Goal: Transaction & Acquisition: Purchase product/service

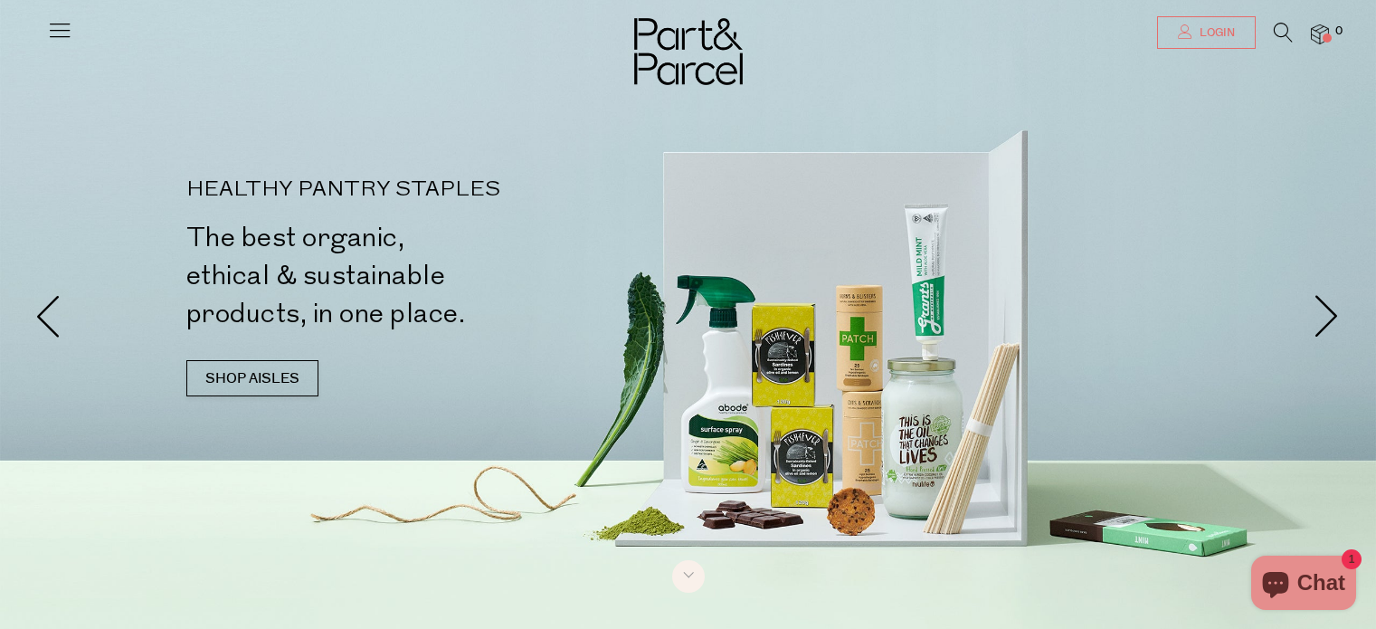
drag, startPoint x: 0, startPoint y: 0, endPoint x: 1200, endPoint y: 24, distance: 1200.1
click at [1200, 25] on span "Login" at bounding box center [1215, 32] width 40 height 15
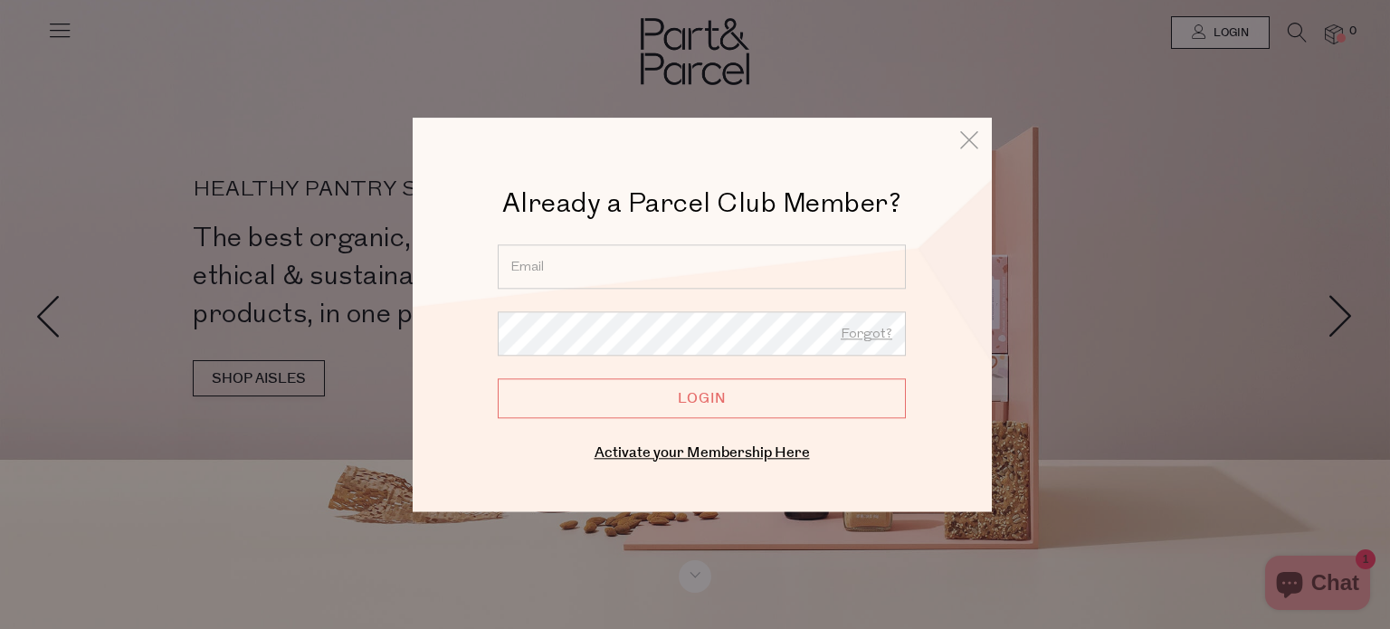
click at [702, 262] on input "email" at bounding box center [702, 266] width 408 height 44
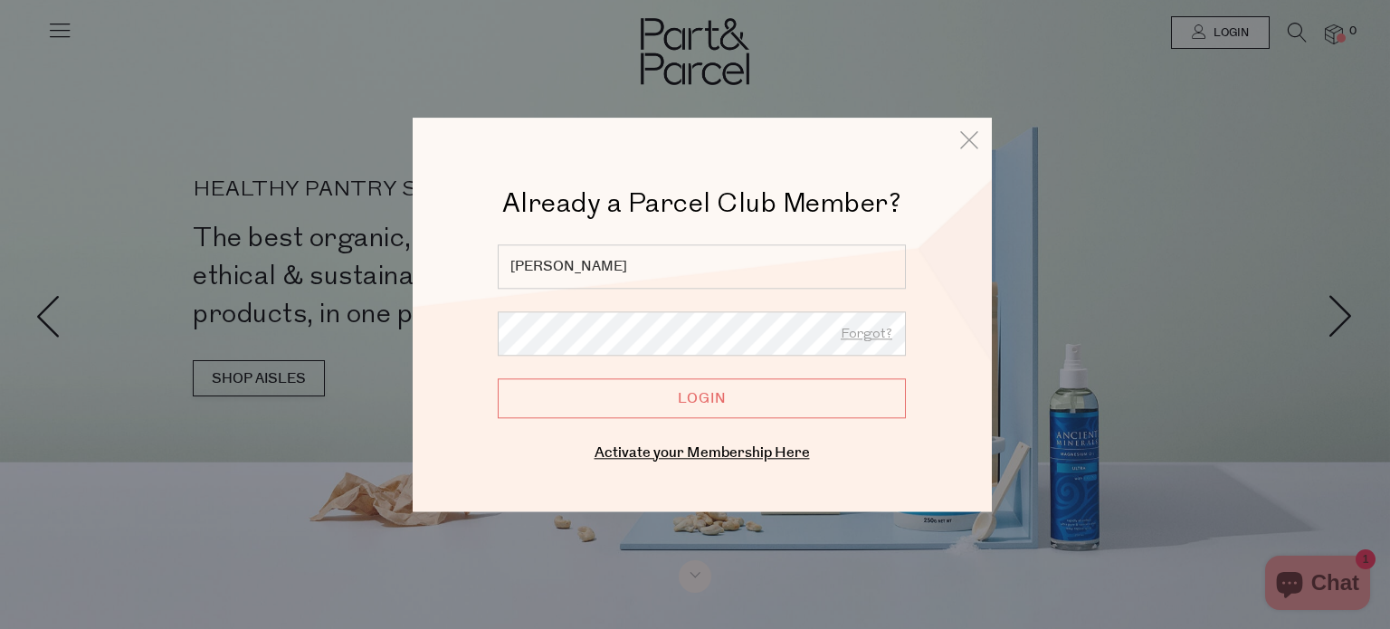
type input "emma.b.russell@hotmail.com"
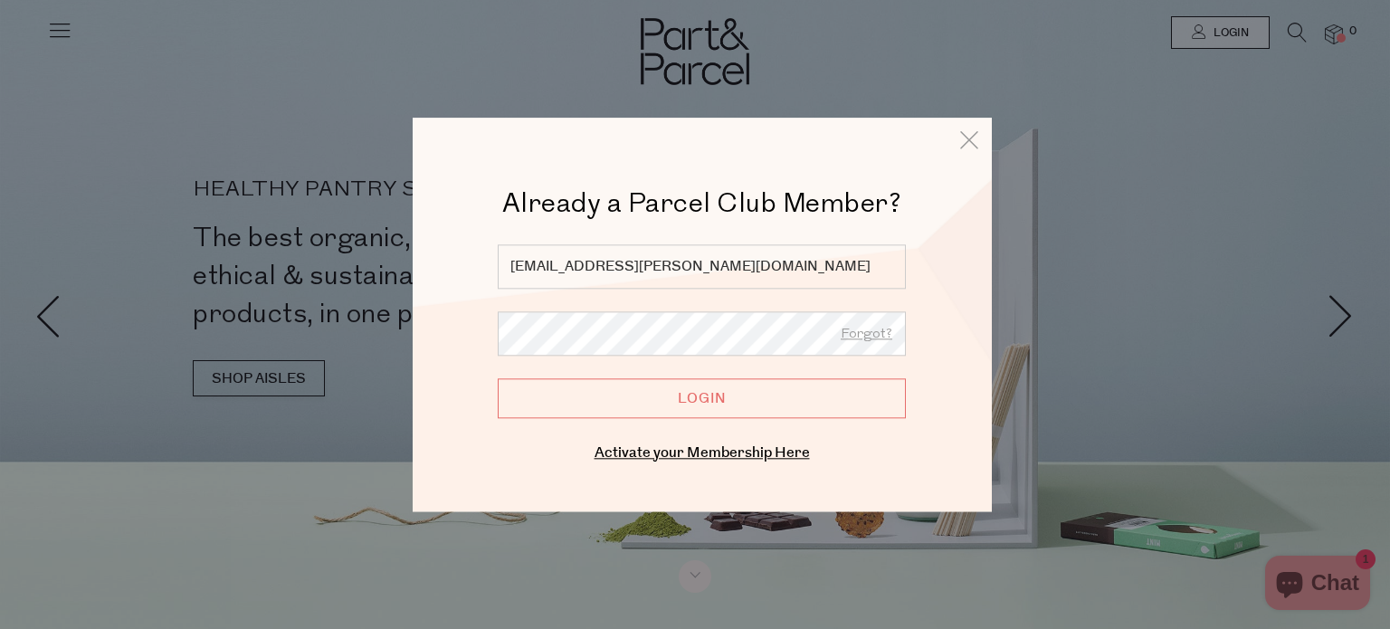
click at [498, 378] on input "Login" at bounding box center [702, 398] width 408 height 40
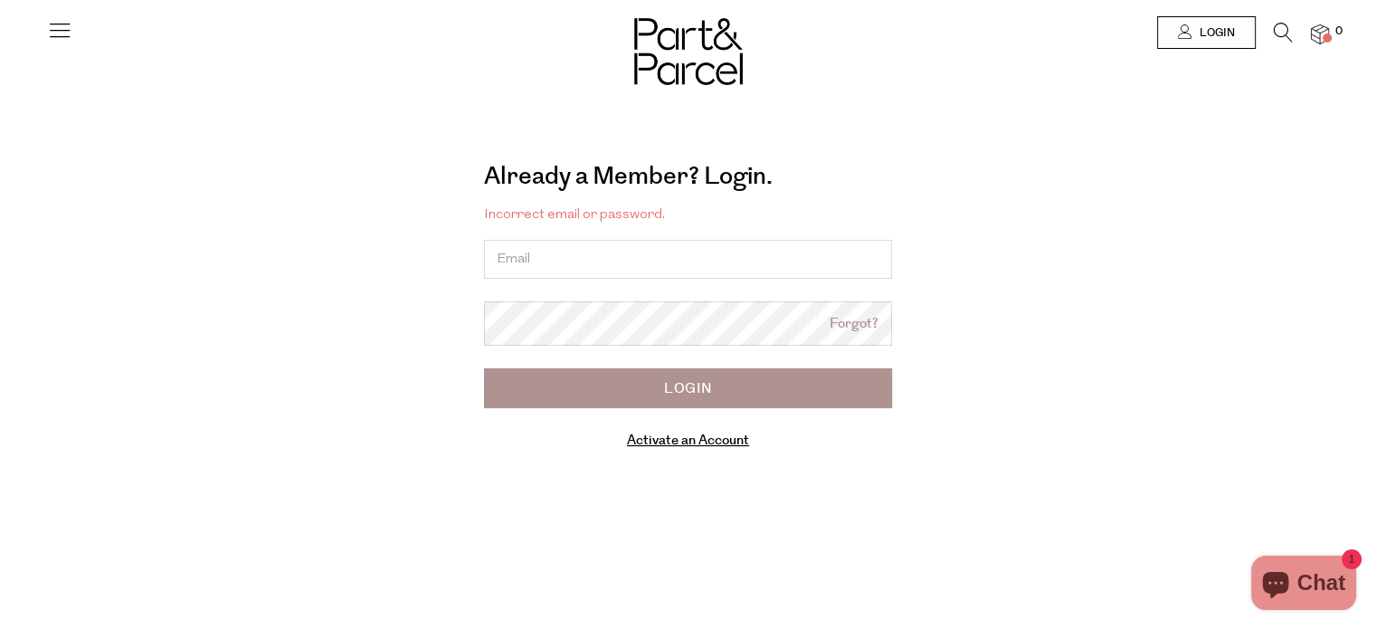
click at [47, 23] on icon at bounding box center [59, 29] width 25 height 25
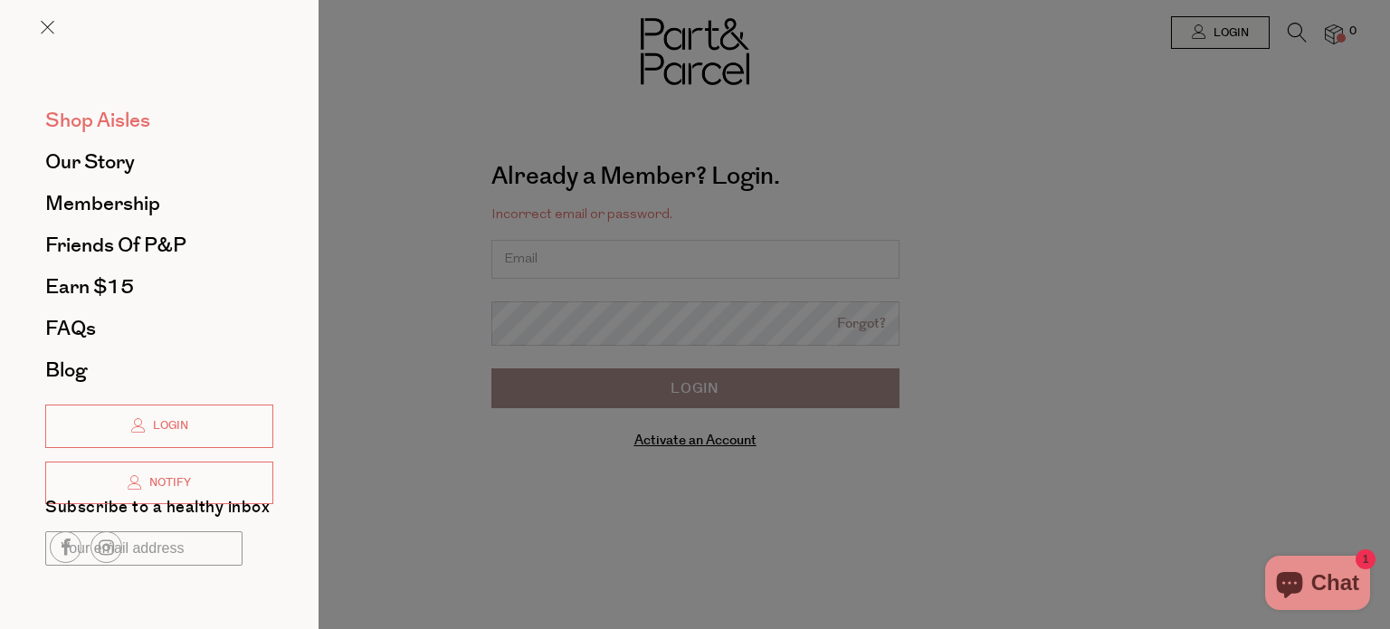
click at [104, 130] on span "Shop Aisles" at bounding box center [97, 120] width 105 height 29
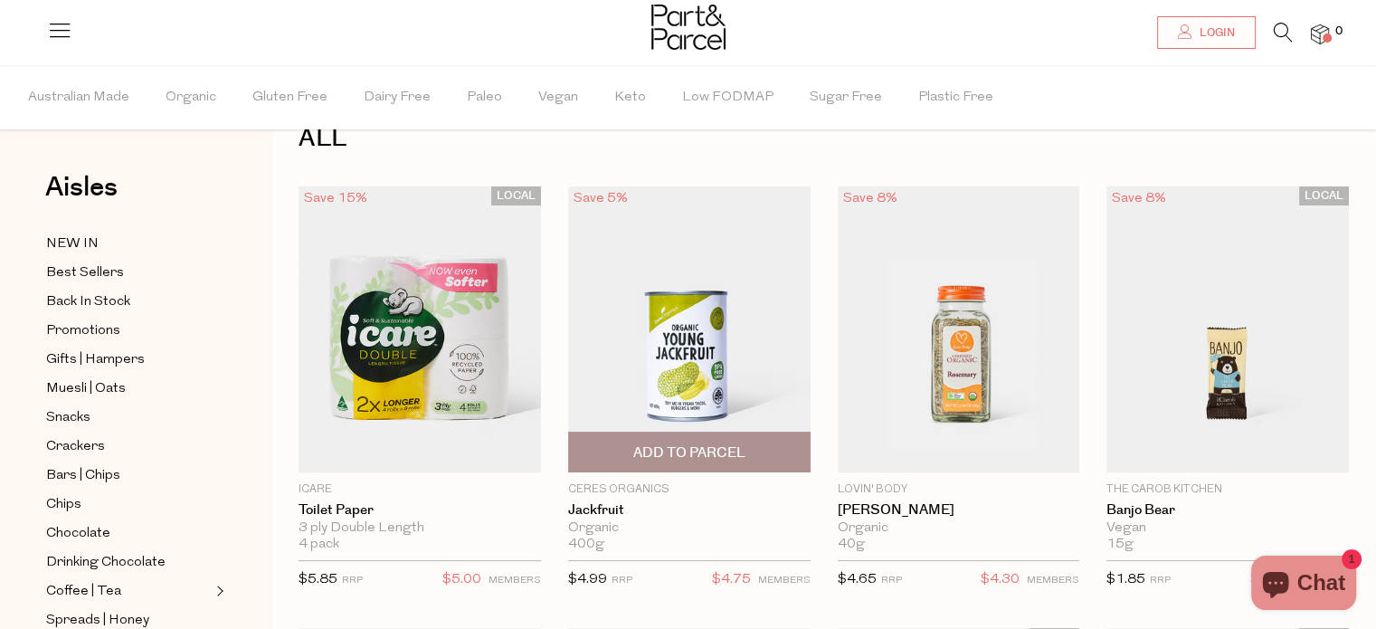
scroll to position [47, 0]
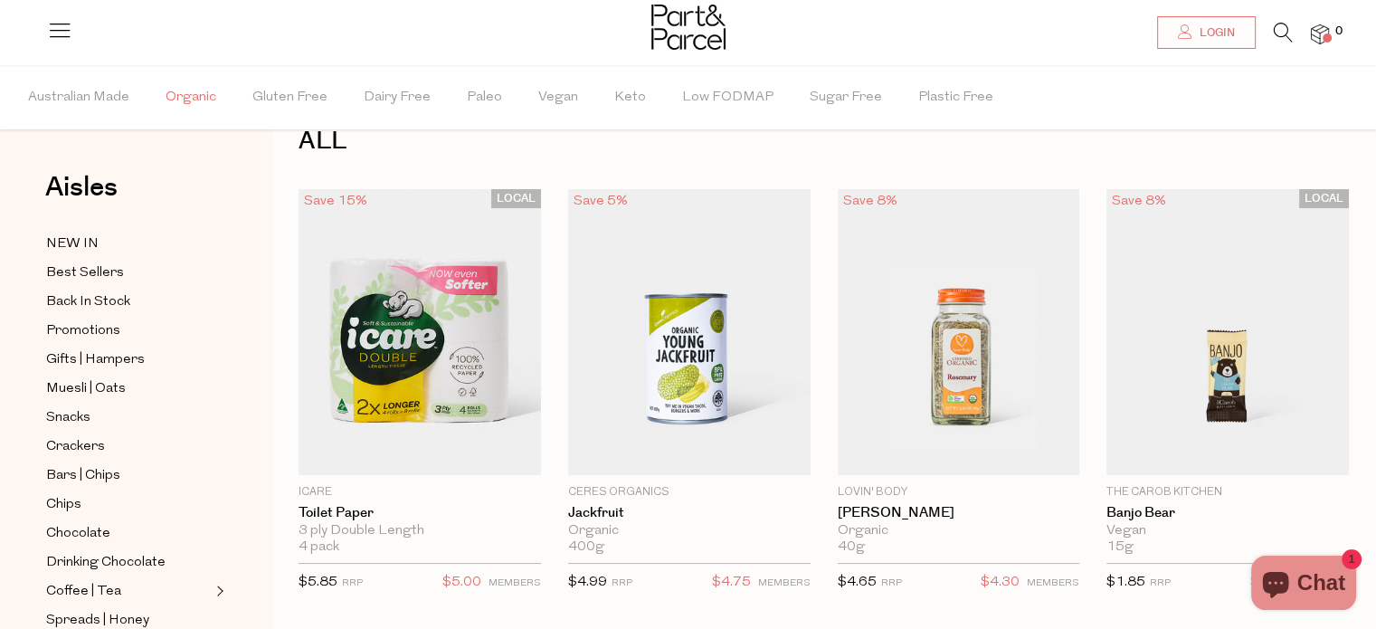
click at [192, 98] on span "Organic" at bounding box center [191, 97] width 51 height 63
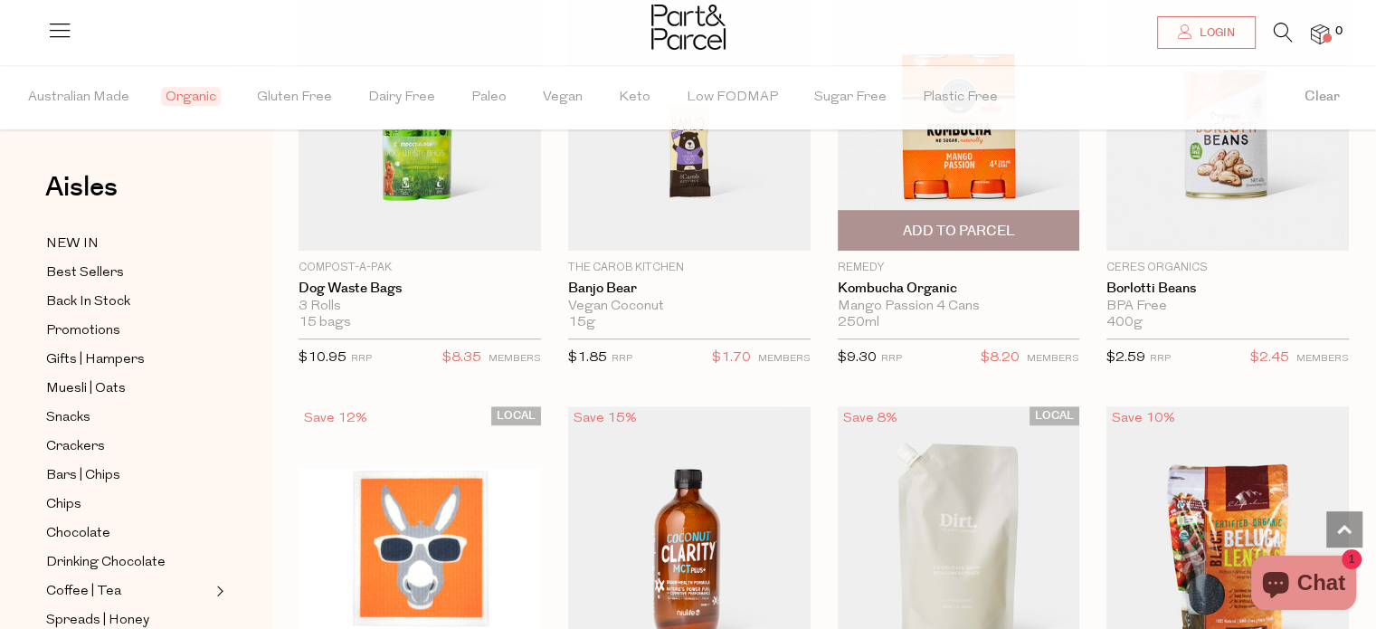
scroll to position [1193, 0]
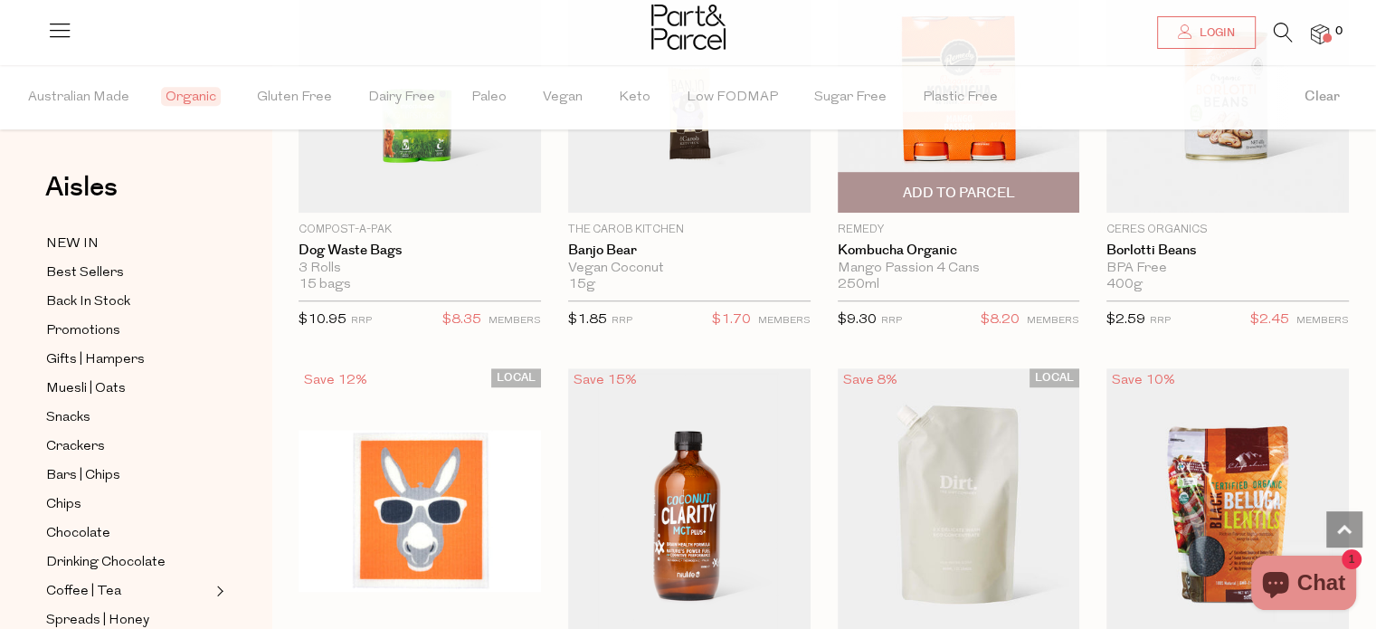
click at [956, 177] on span "Add To Parcel" at bounding box center [959, 192] width 232 height 39
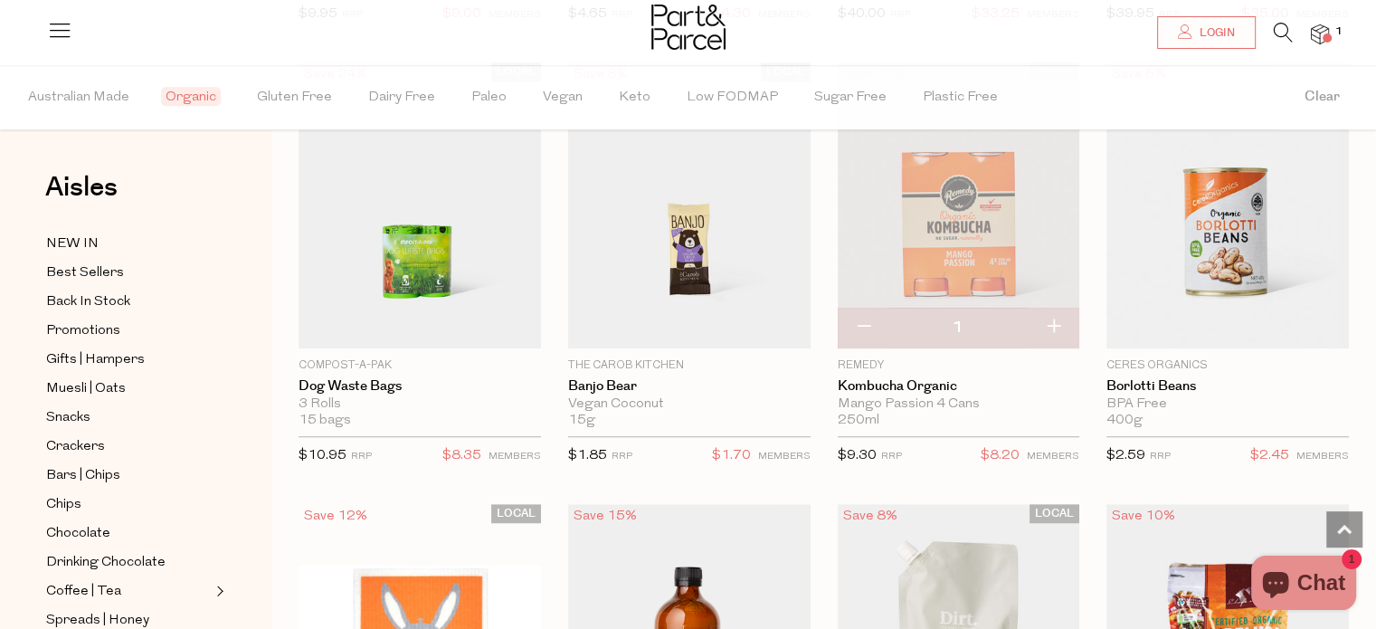
scroll to position [1057, 0]
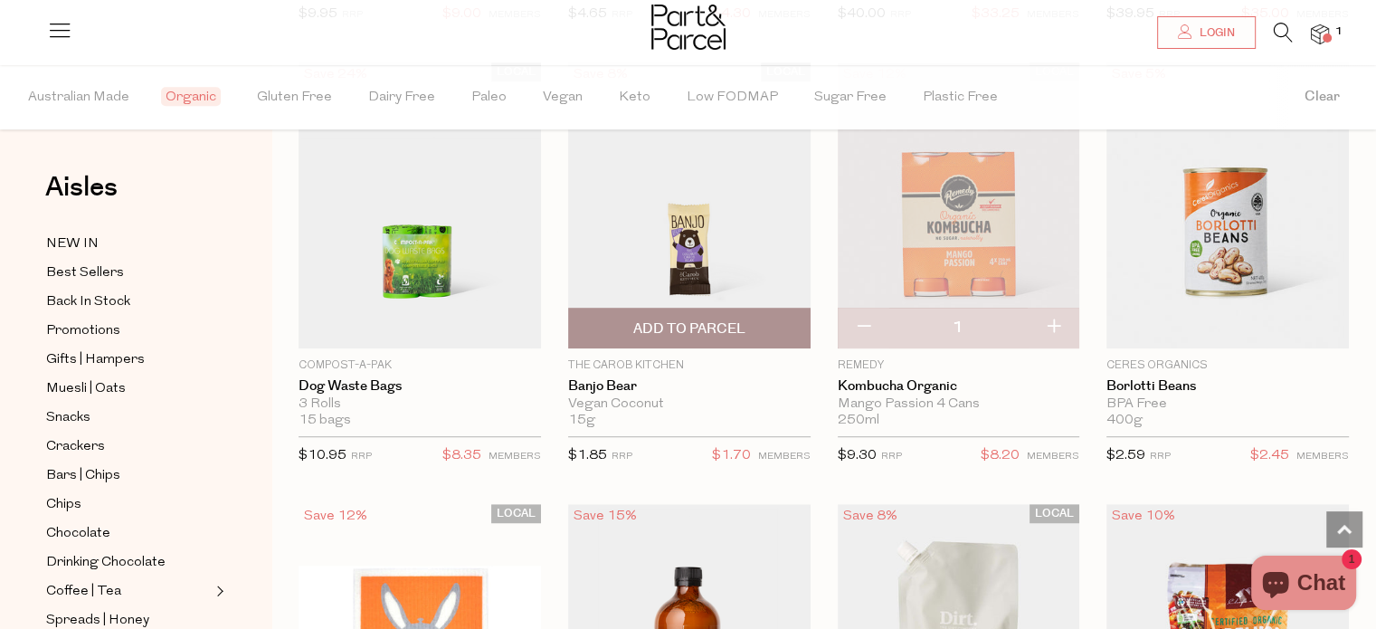
click at [731, 321] on span "Add To Parcel" at bounding box center [689, 328] width 112 height 19
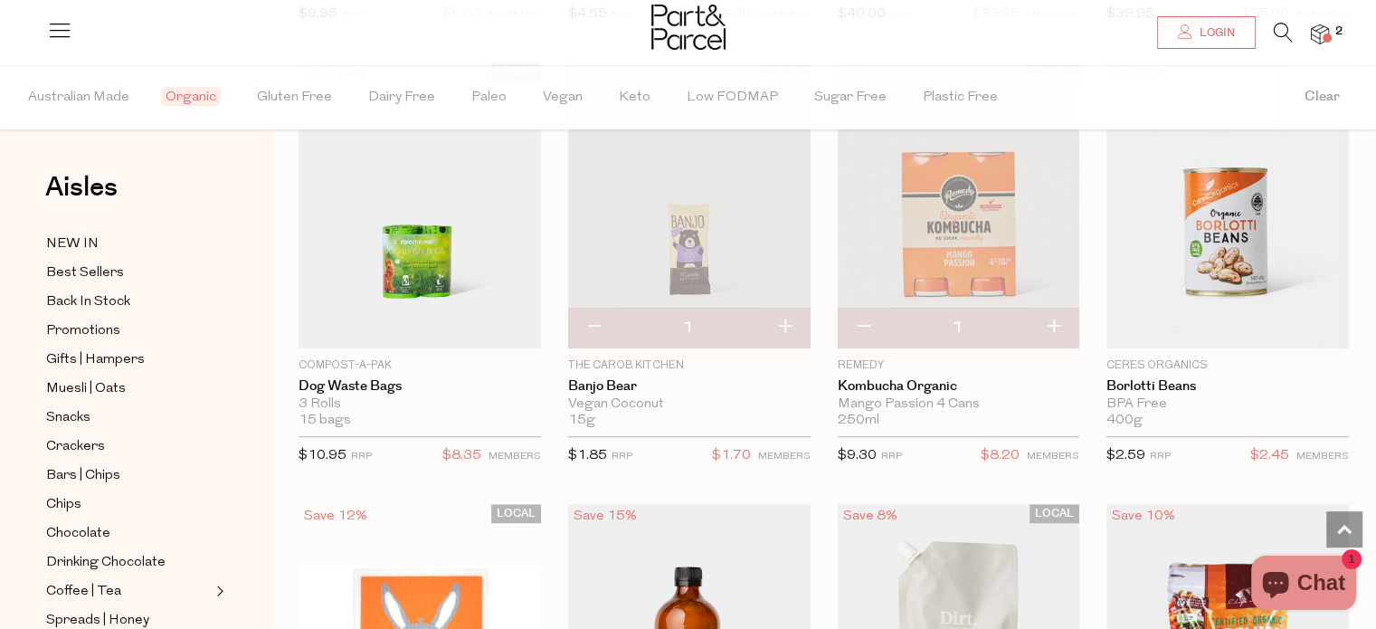
click at [789, 319] on button "button" at bounding box center [785, 328] width 52 height 40
type input "2"
click at [790, 321] on button "button" at bounding box center [785, 328] width 52 height 40
type input "3"
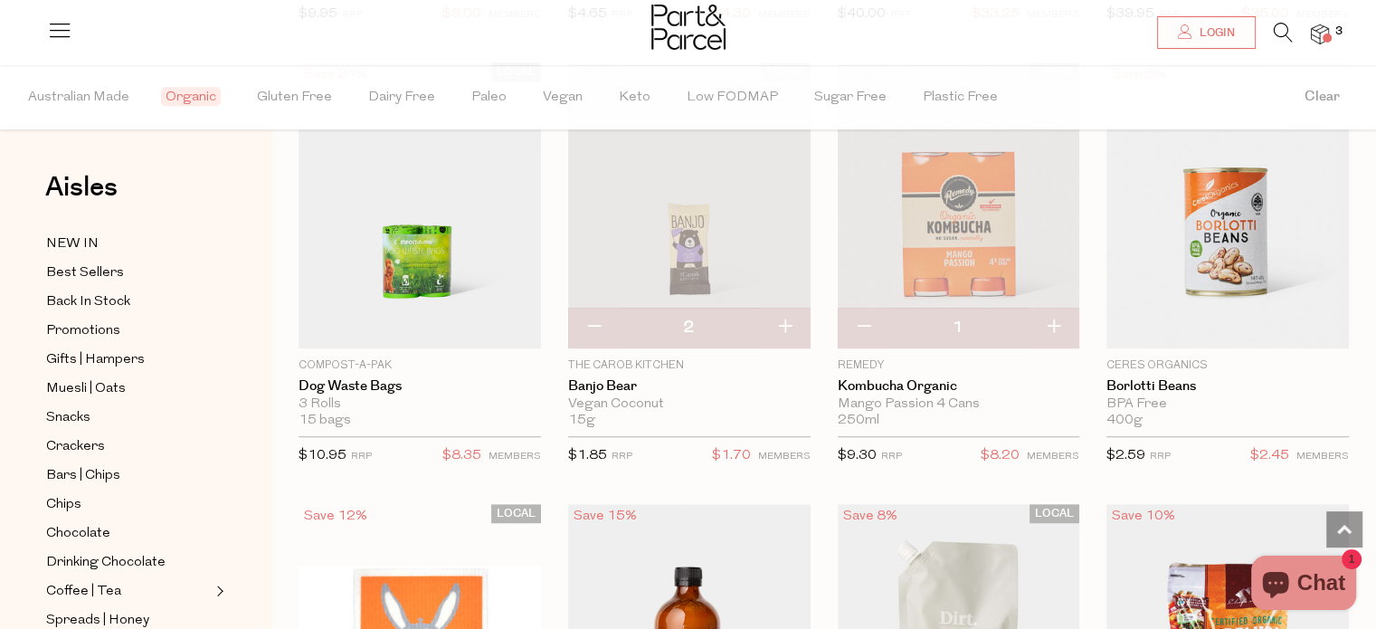
type input "3"
click at [782, 322] on button "button" at bounding box center [785, 328] width 52 height 40
type input "4"
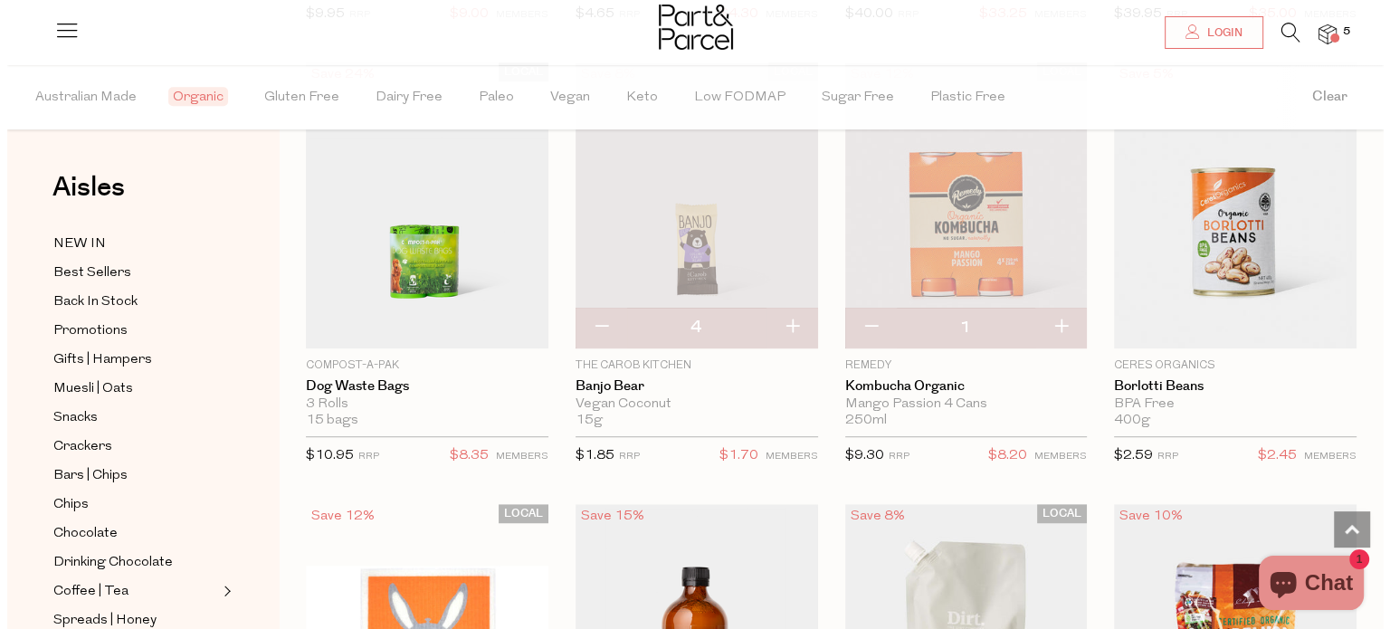
scroll to position [1065, 0]
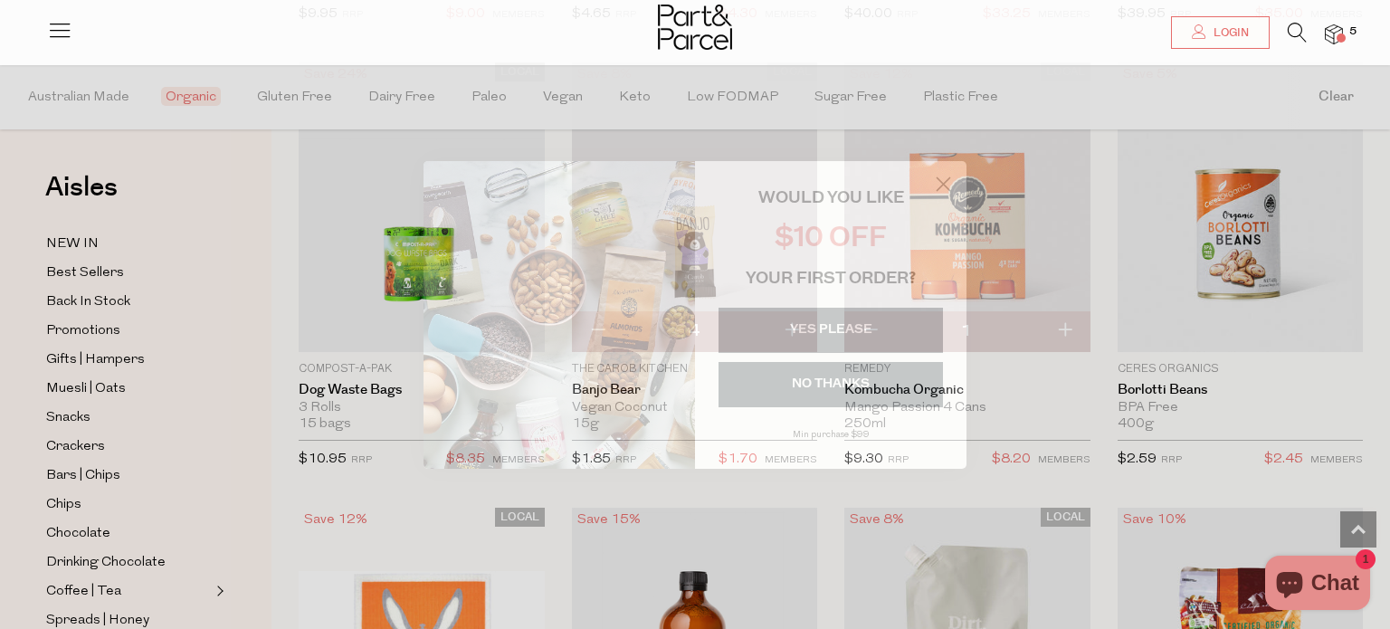
click at [938, 184] on circle "Close dialog" at bounding box center [943, 183] width 30 height 30
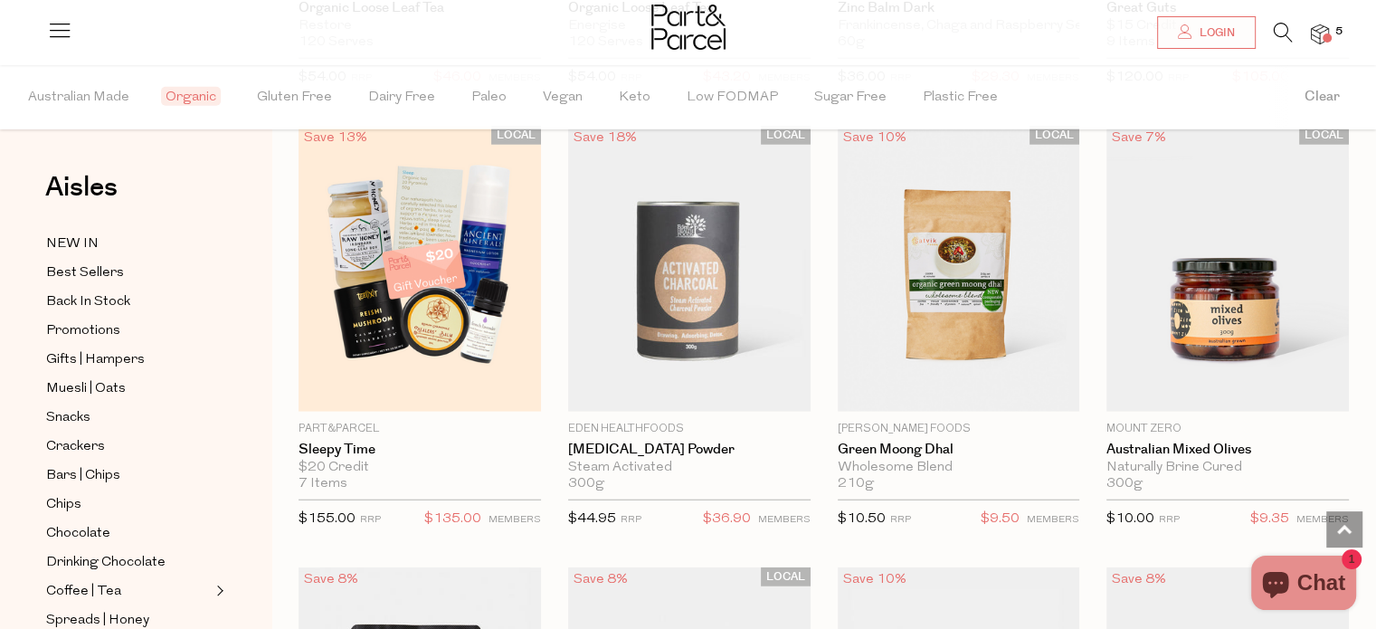
scroll to position [4560, 0]
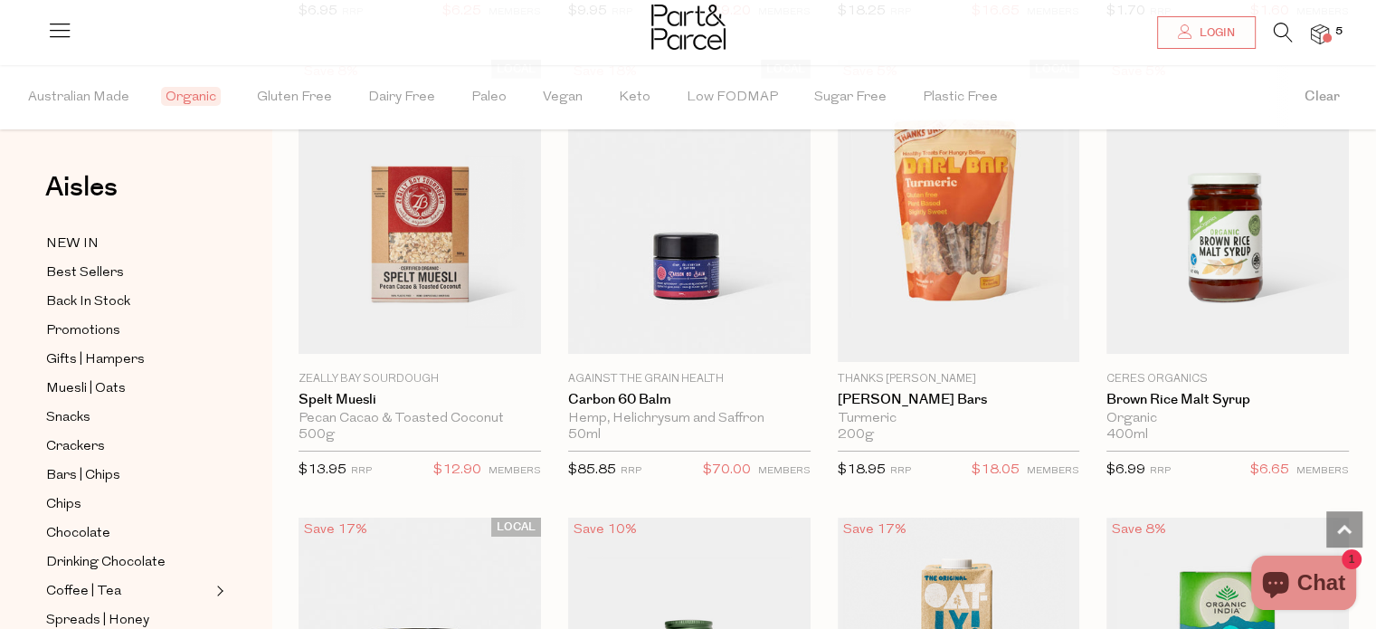
scroll to position [6392, 0]
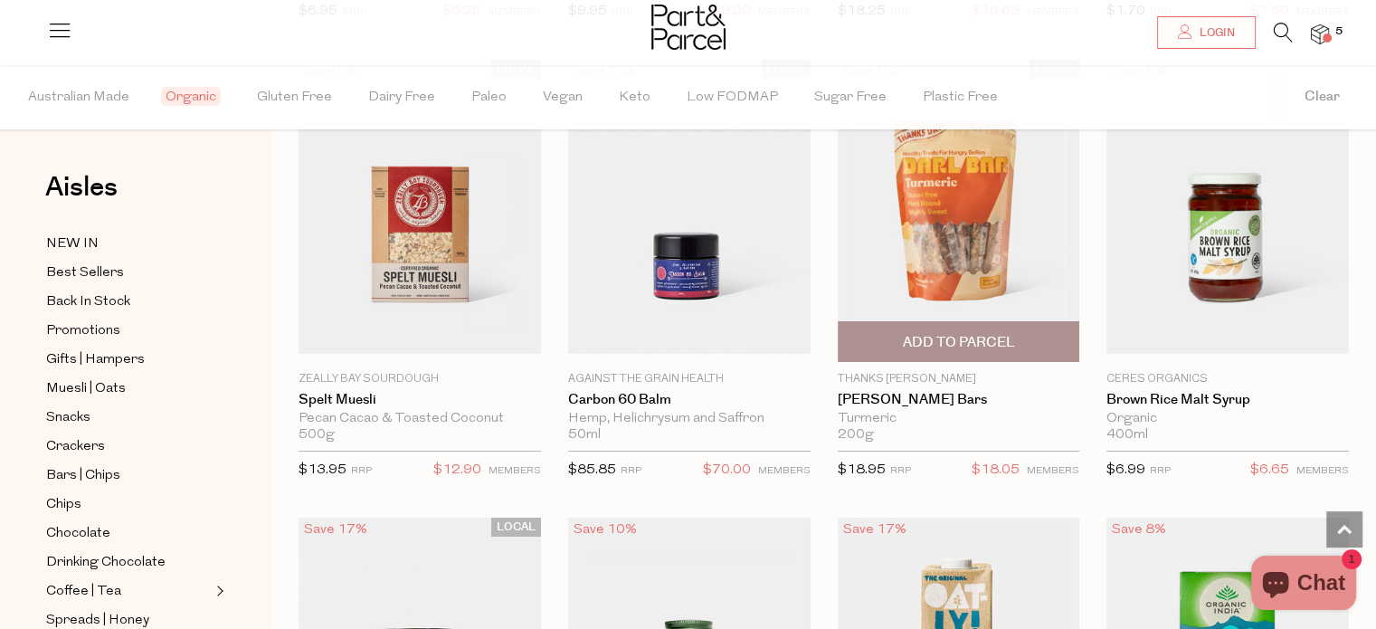
click at [984, 236] on img at bounding box center [959, 211] width 242 height 303
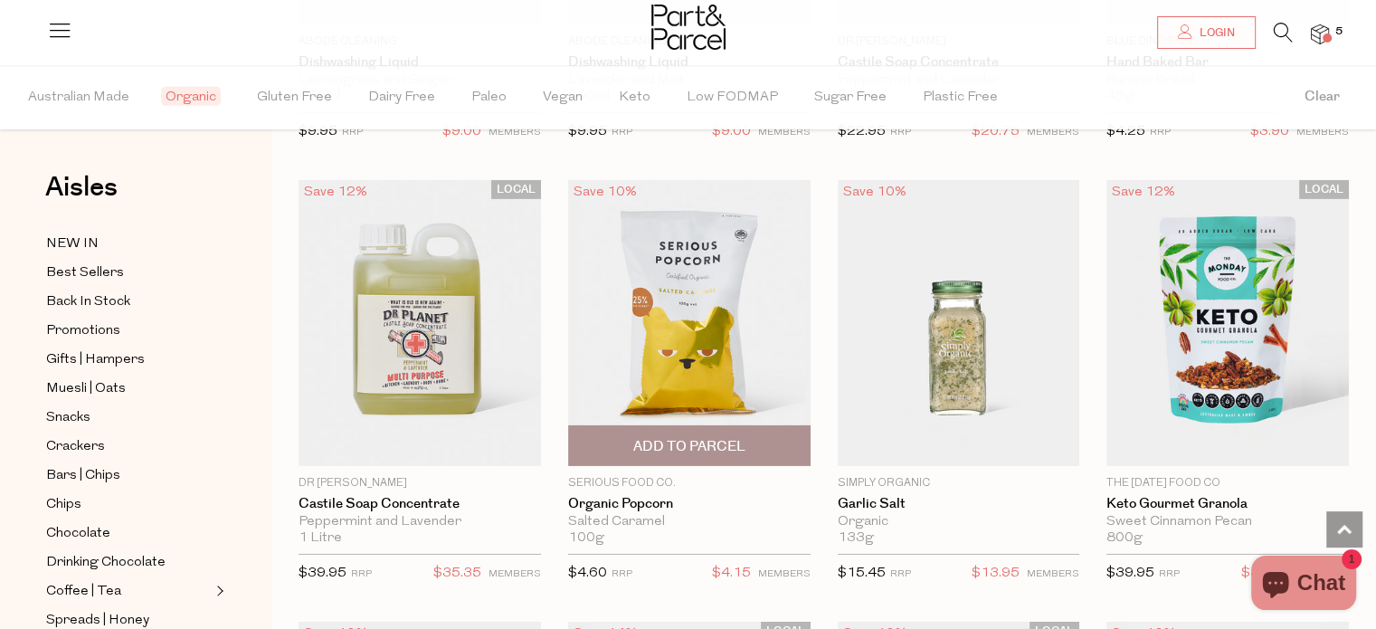
click at [706, 437] on span "Add To Parcel" at bounding box center [689, 446] width 112 height 19
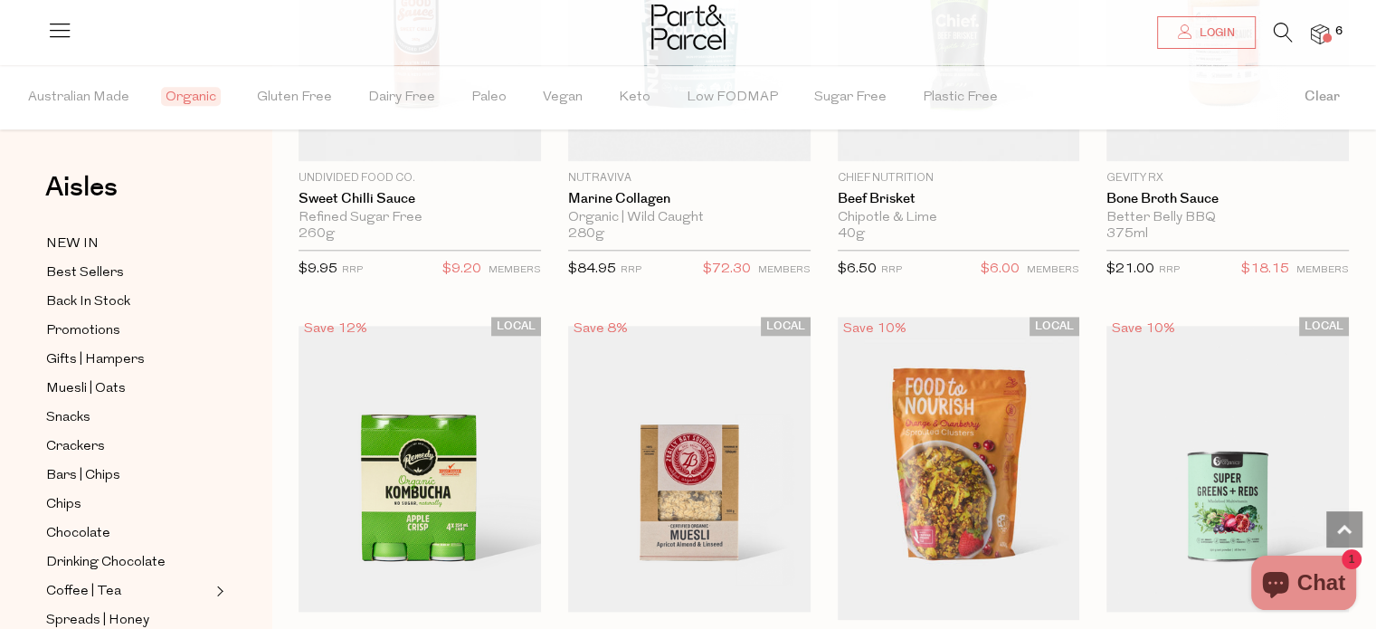
scroll to position [8972, 0]
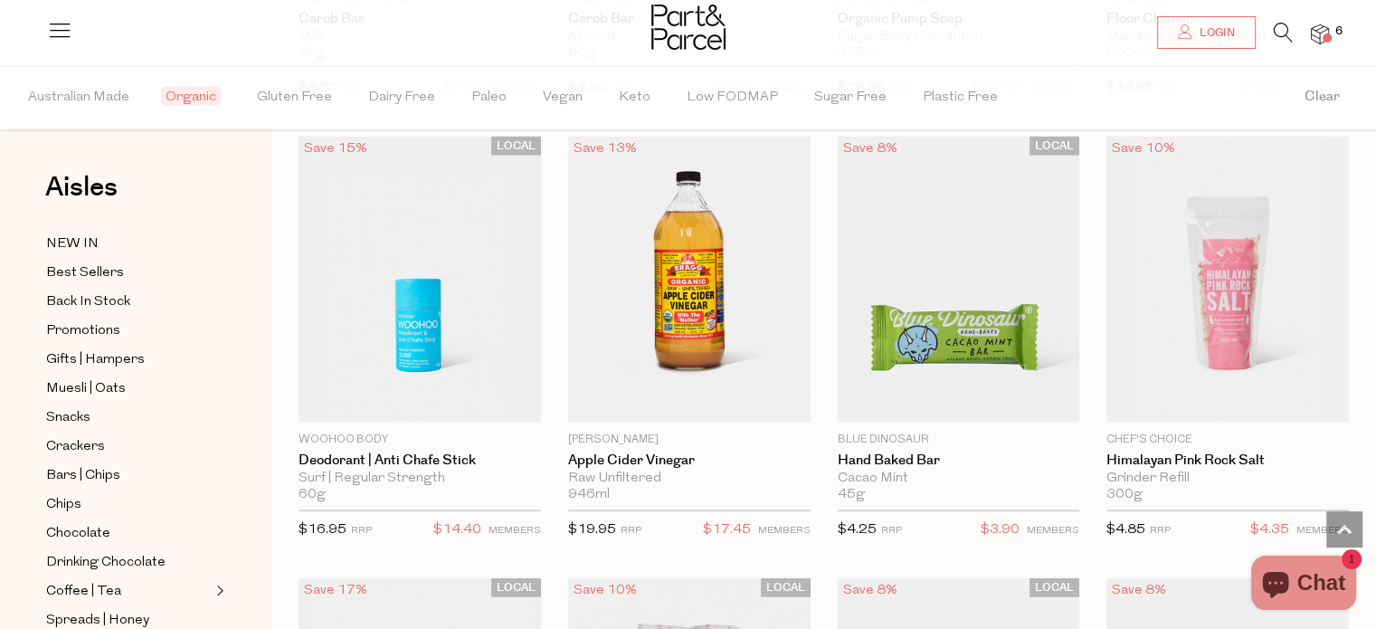
scroll to position [10728, 0]
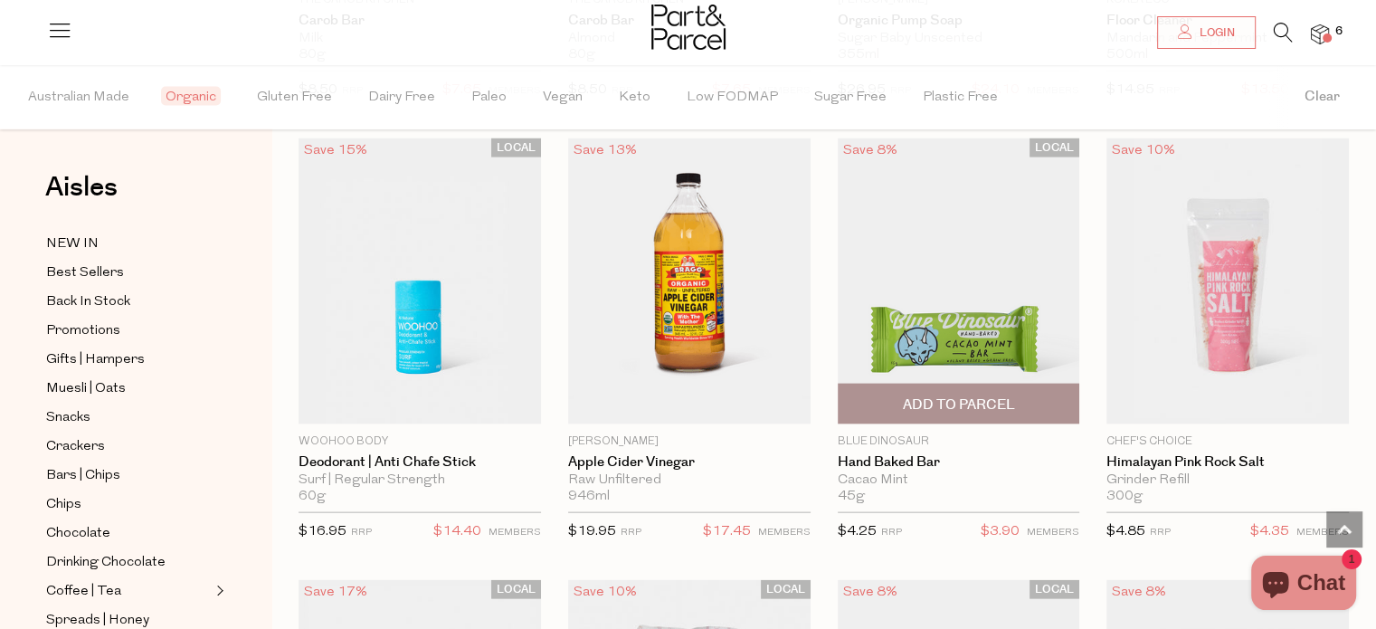
click at [984, 395] on span "Add To Parcel" at bounding box center [958, 404] width 112 height 19
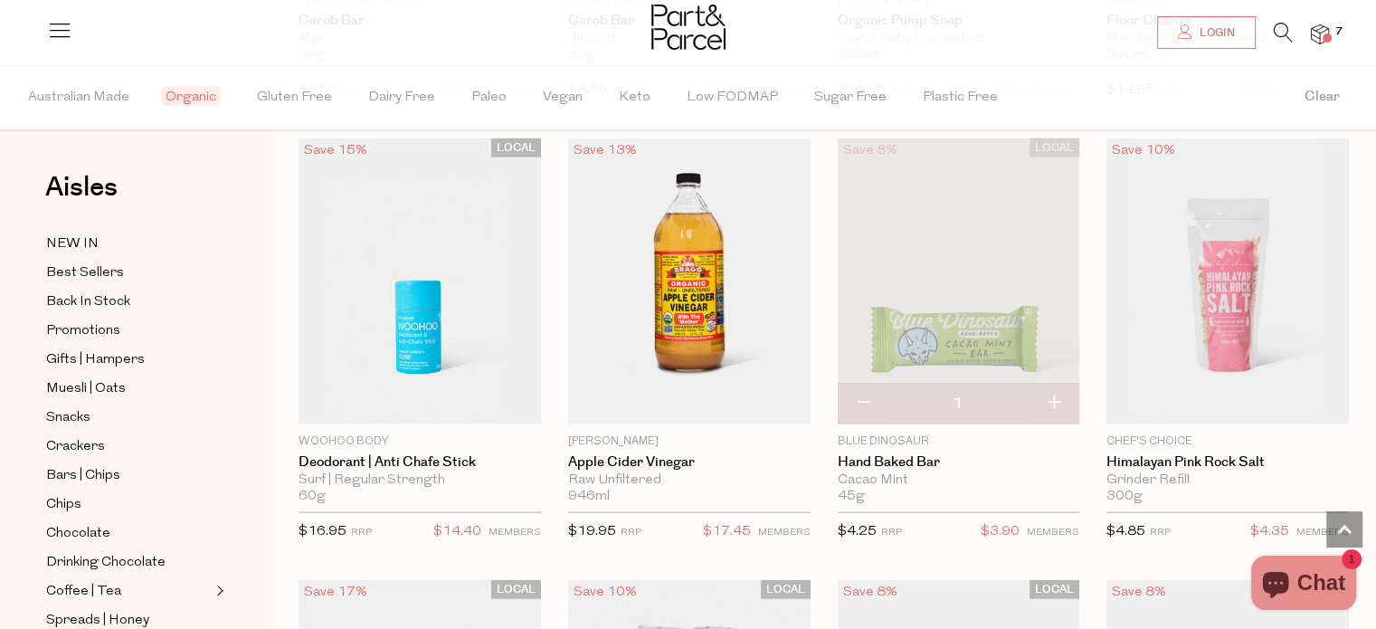
click at [1056, 384] on button "button" at bounding box center [1054, 404] width 52 height 40
type input "2"
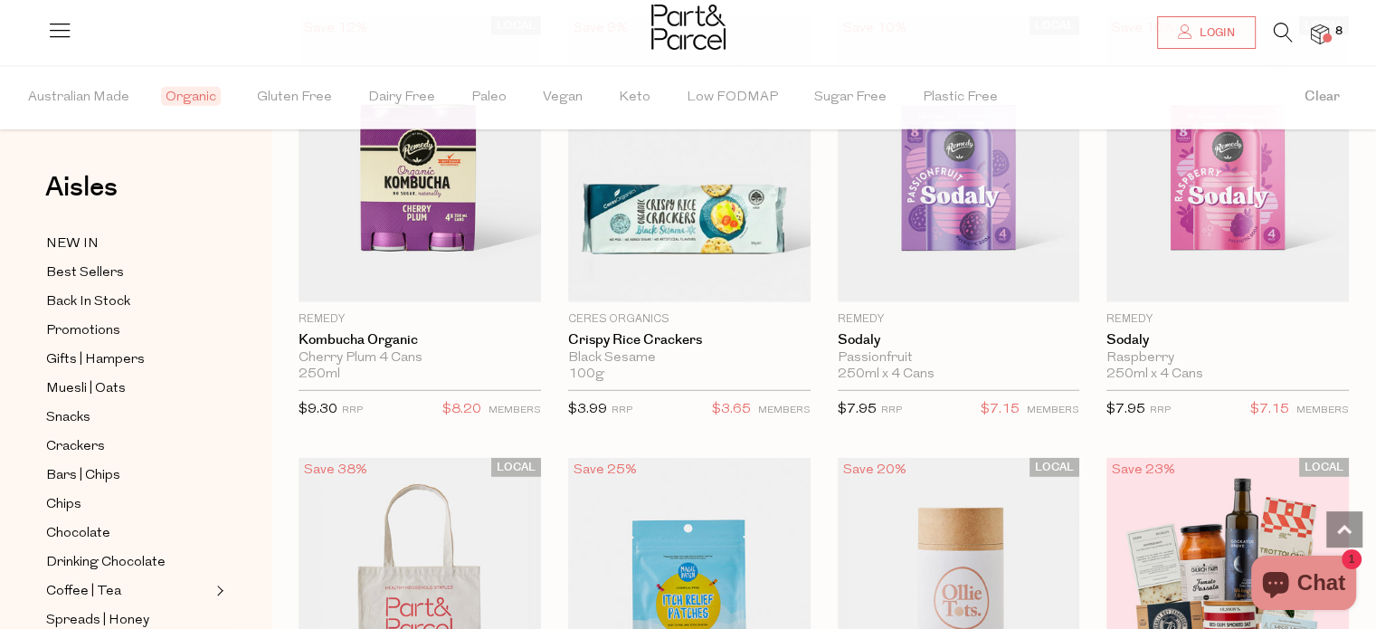
scroll to position [11736, 0]
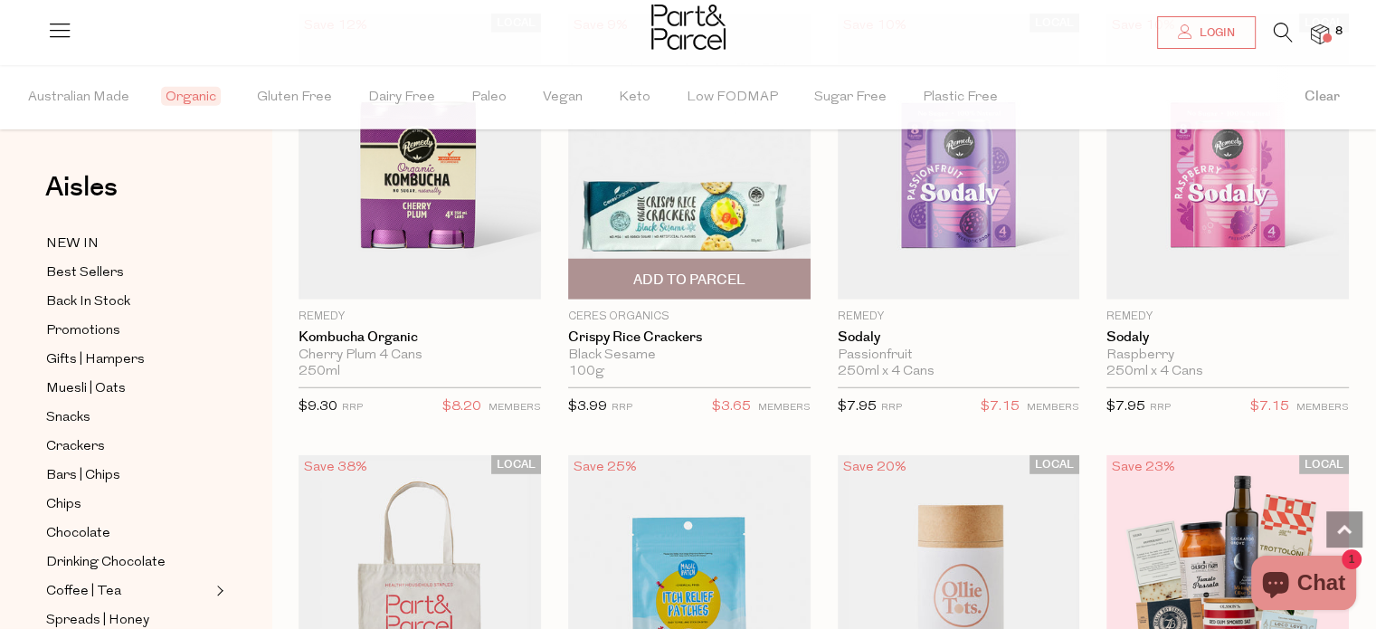
click at [714, 271] on span "Add To Parcel" at bounding box center [689, 280] width 112 height 19
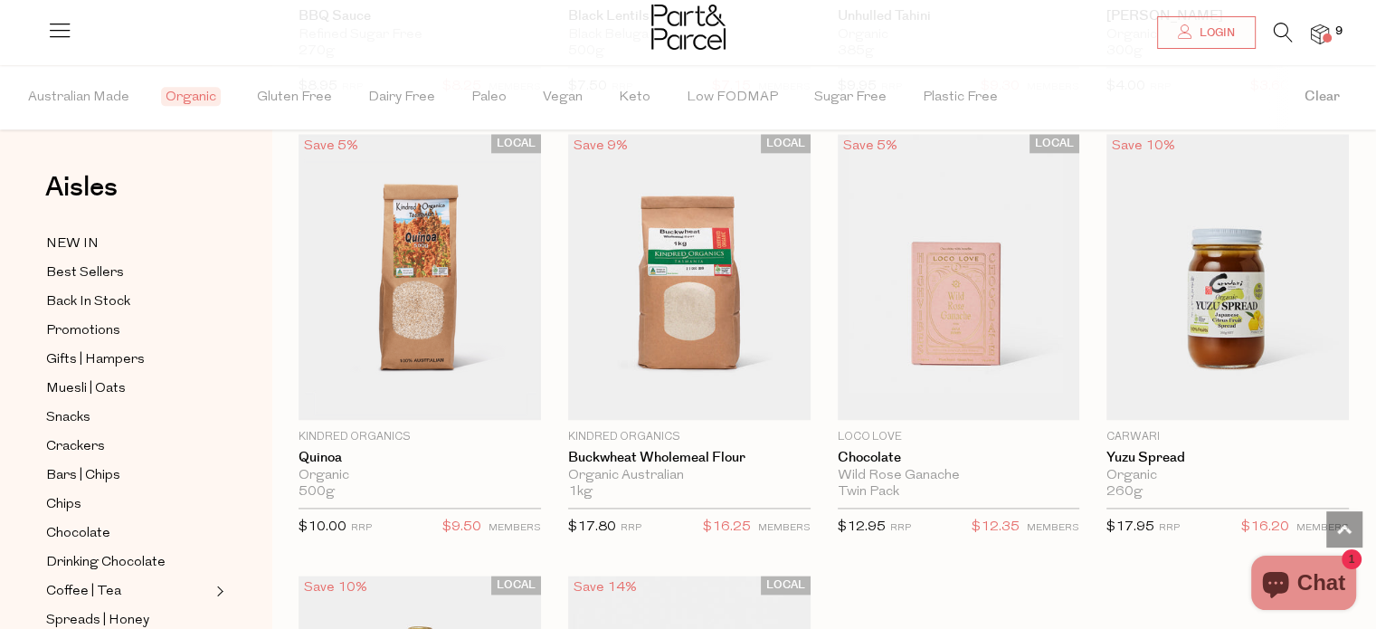
scroll to position [16030, 0]
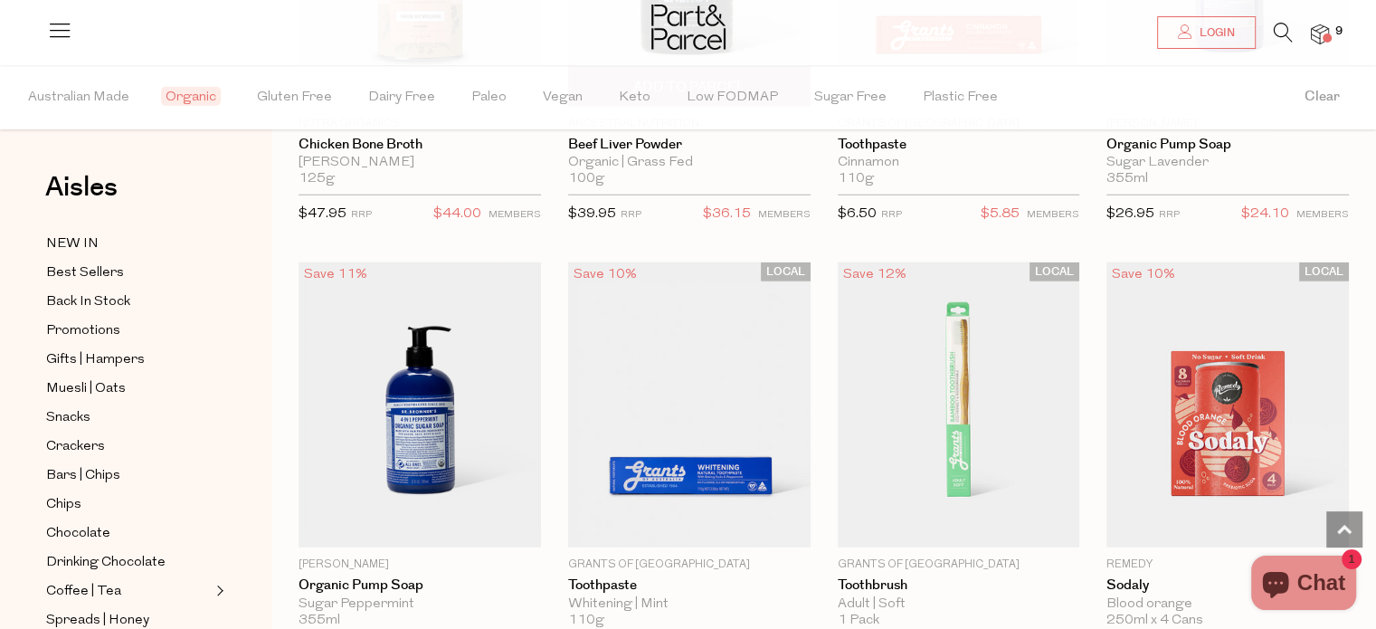
scroll to position [18568, 0]
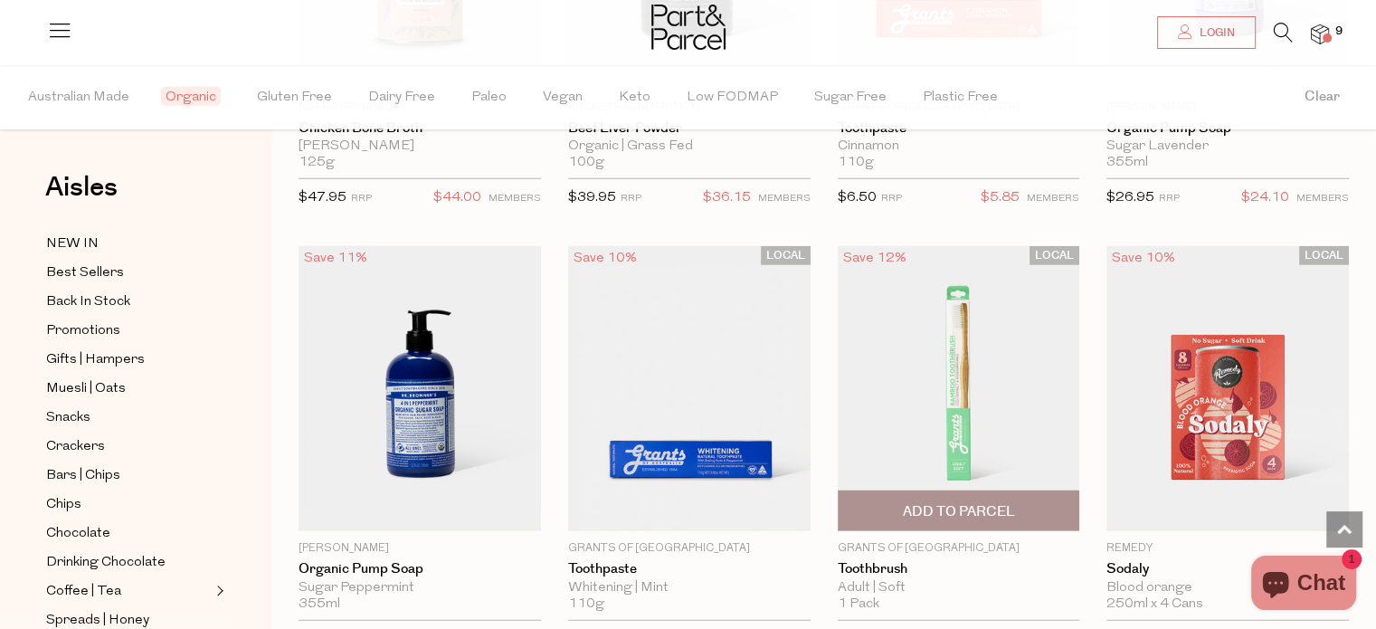
click at [934, 502] on span "Add To Parcel" at bounding box center [958, 511] width 112 height 19
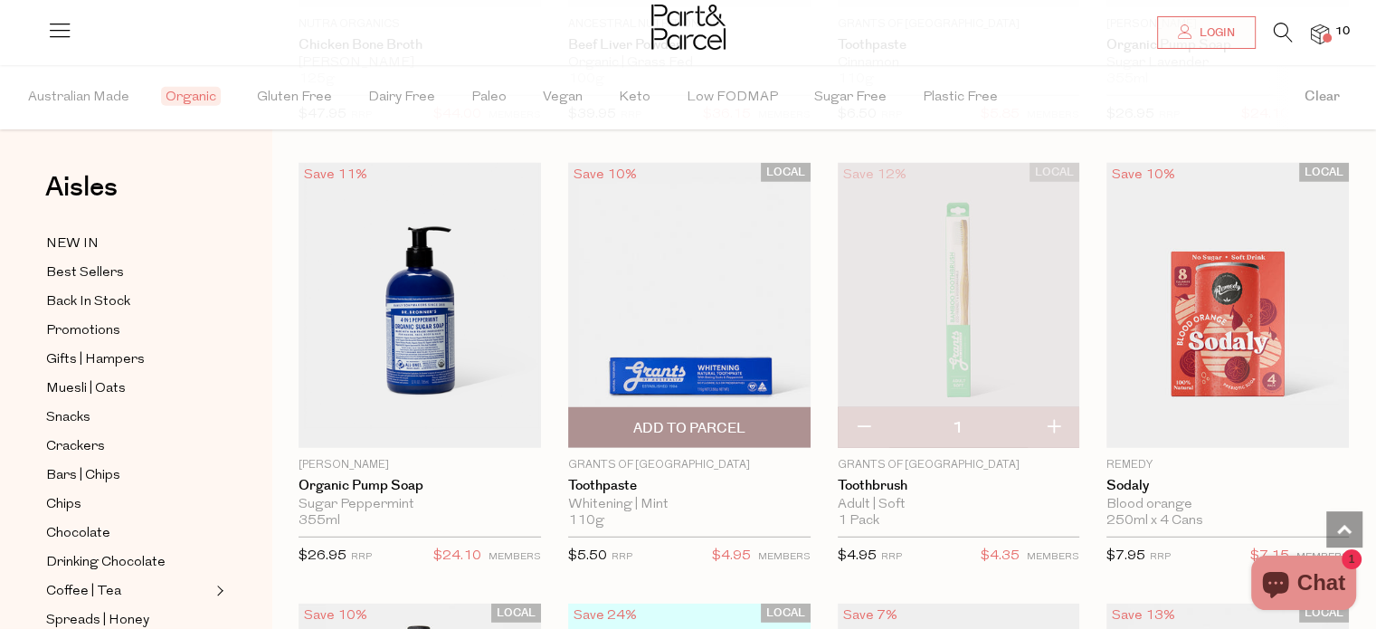
scroll to position [18716, 0]
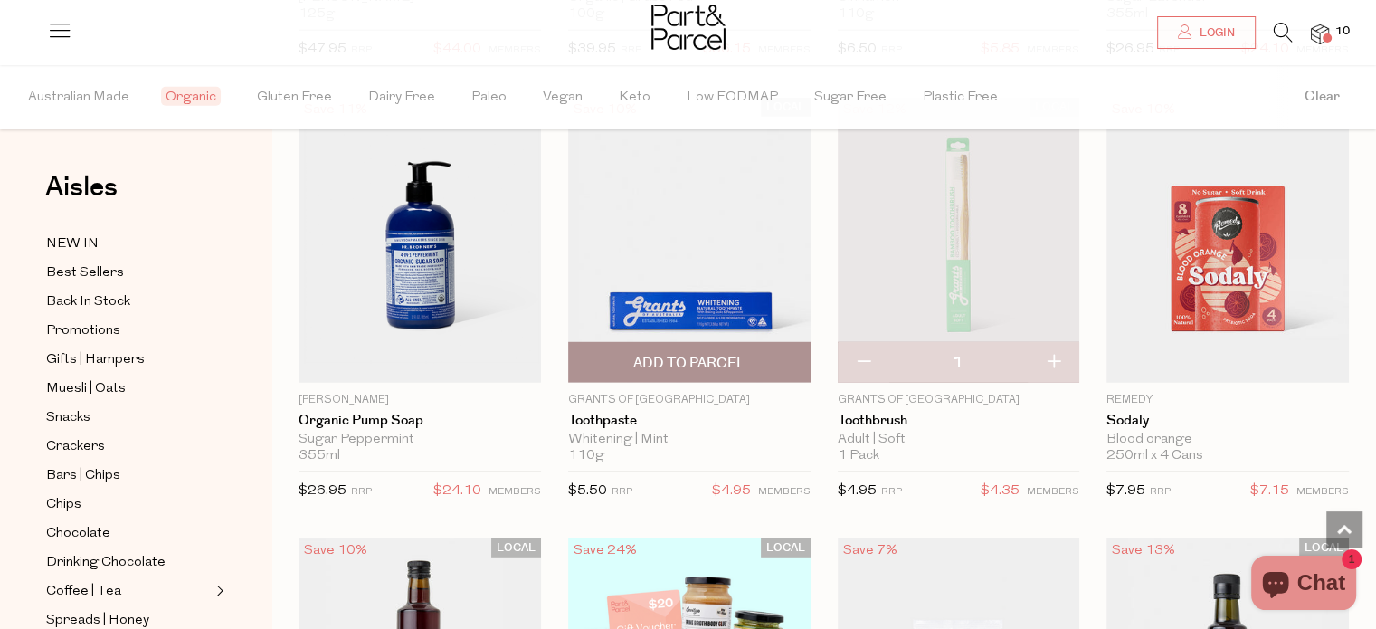
click at [697, 354] on span "Add To Parcel" at bounding box center [689, 363] width 112 height 19
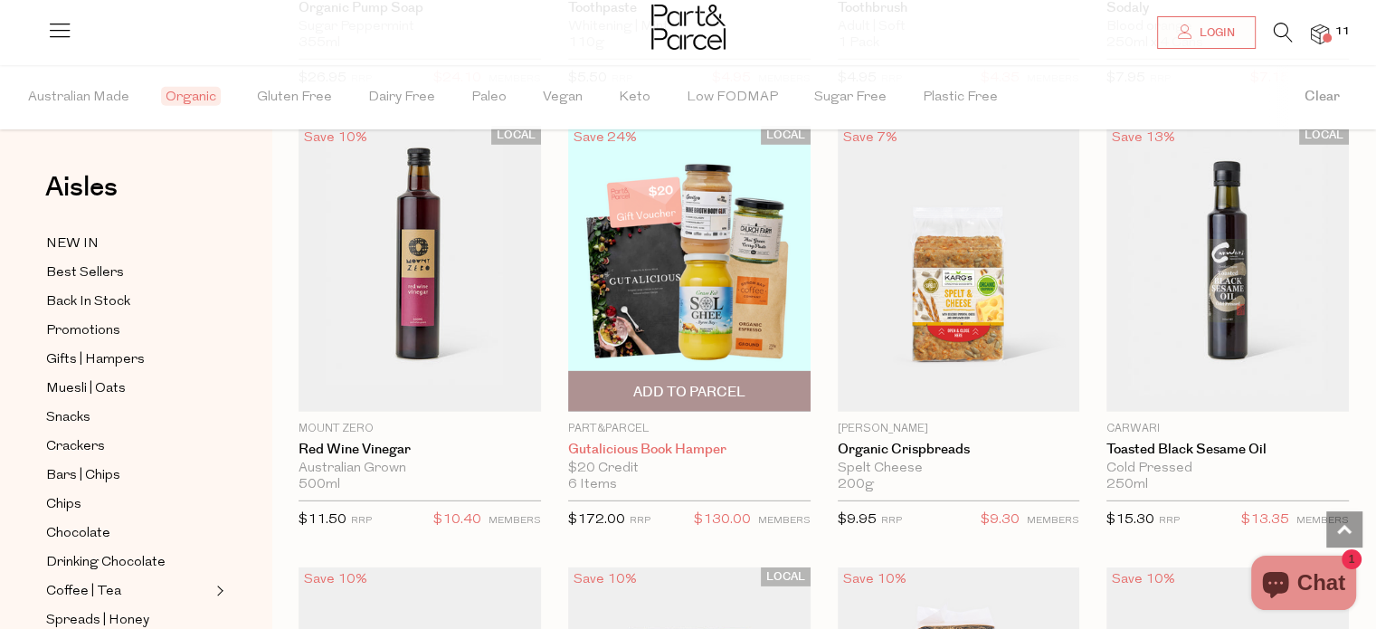
scroll to position [19131, 0]
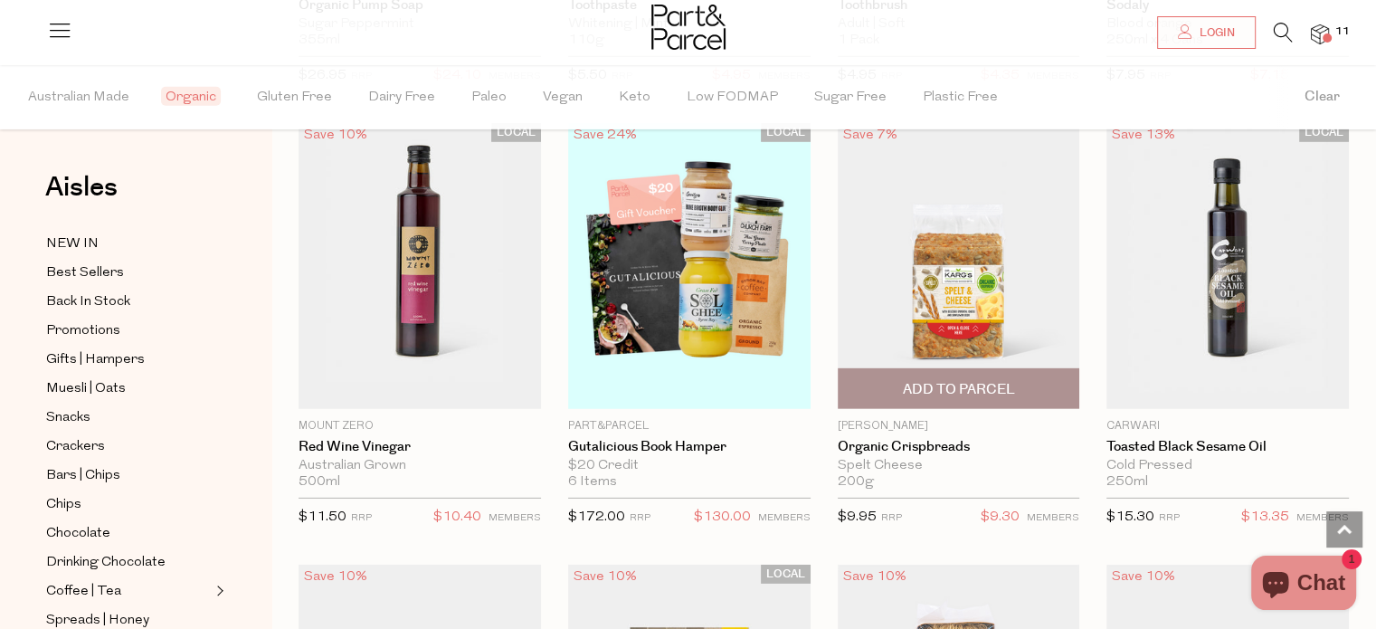
click at [934, 380] on span "Add To Parcel" at bounding box center [958, 389] width 112 height 19
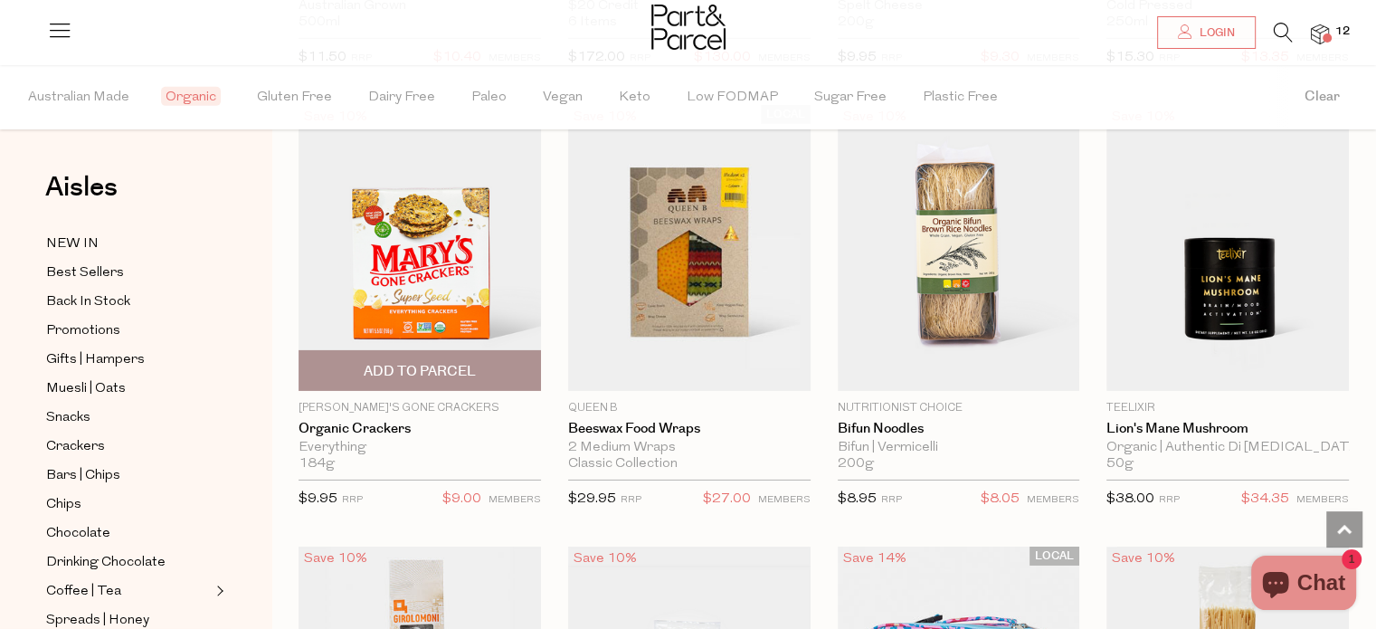
scroll to position [19590, 0]
click at [415, 363] on span "Add To Parcel" at bounding box center [420, 372] width 112 height 19
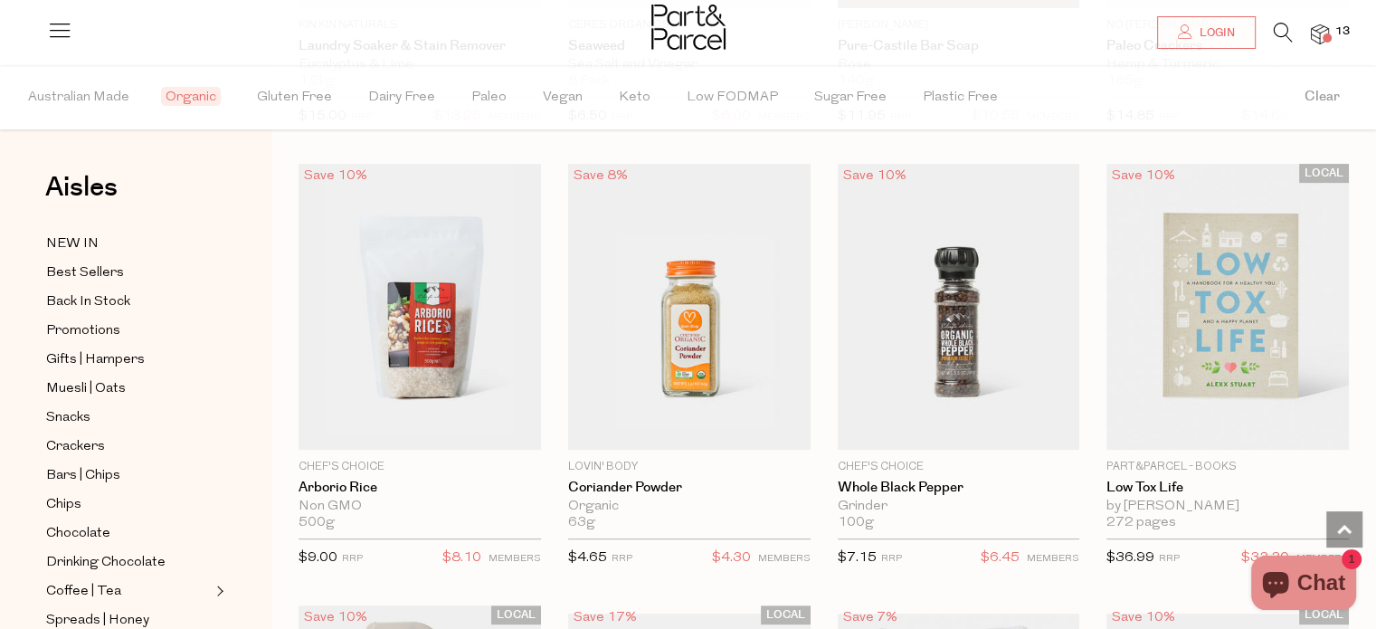
scroll to position [21307, 0]
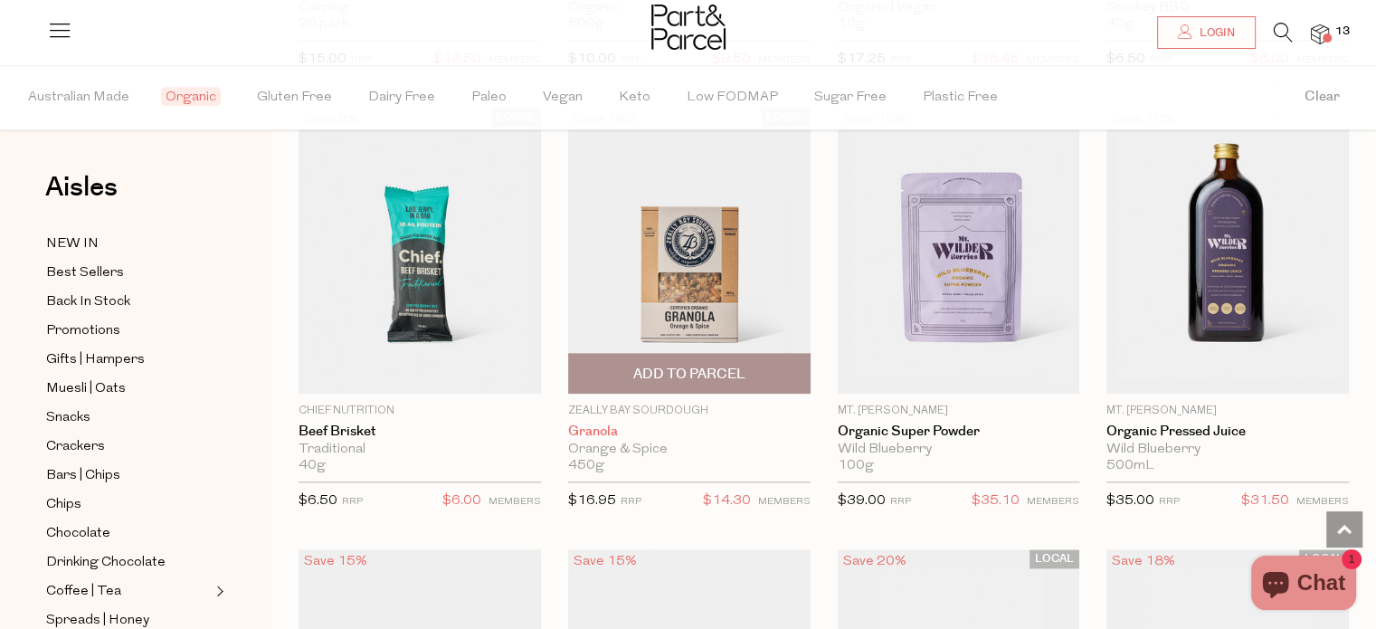
scroll to position [22714, 0]
click at [727, 364] on span "Add To Parcel" at bounding box center [689, 373] width 112 height 19
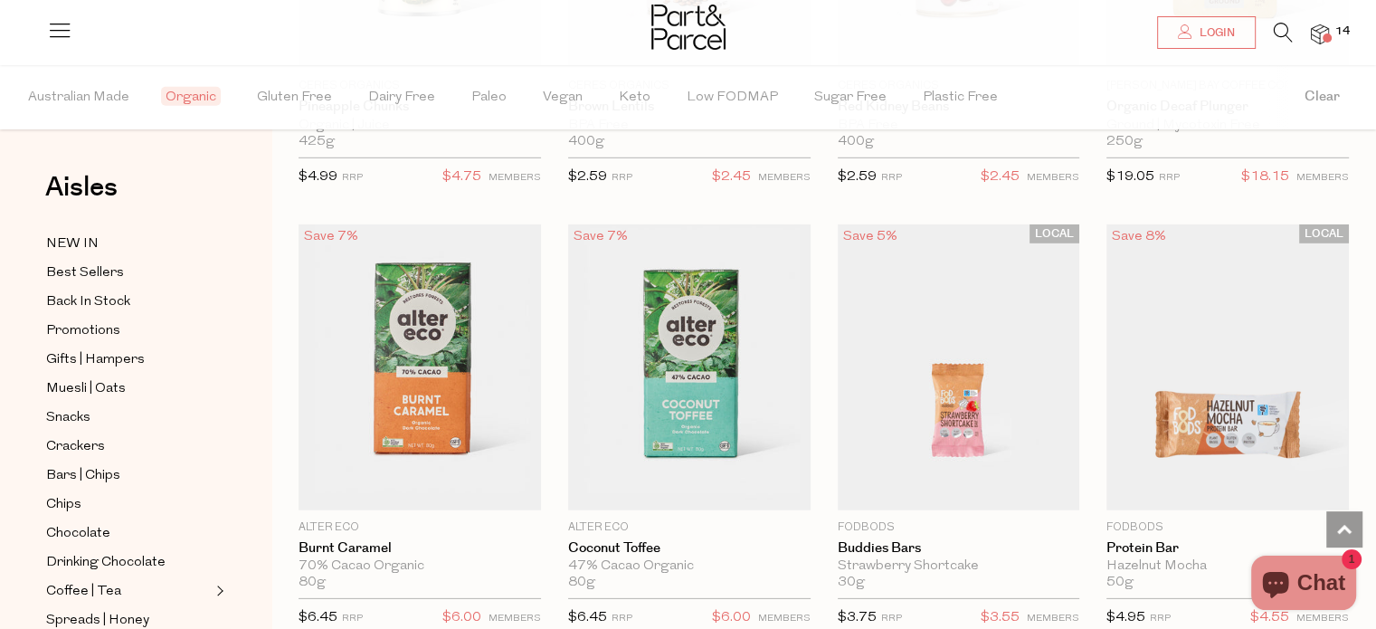
scroll to position [26176, 0]
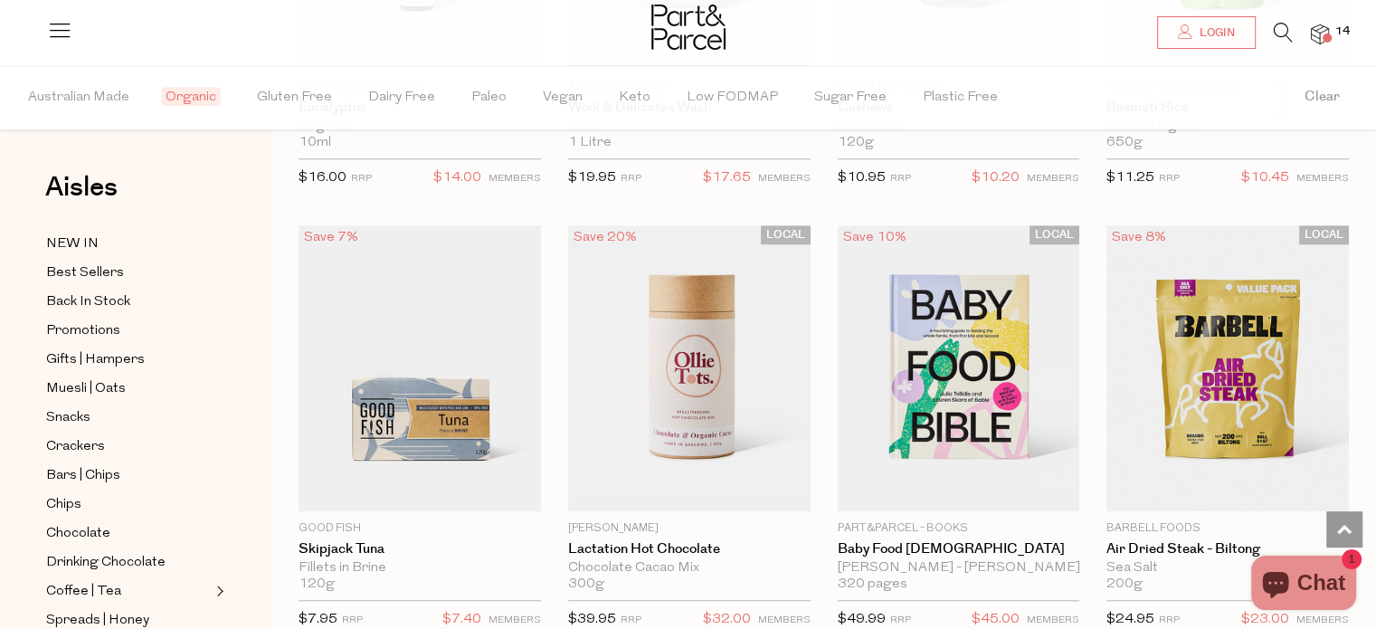
scroll to position [28829, 0]
click at [872, 404] on img at bounding box center [959, 367] width 242 height 286
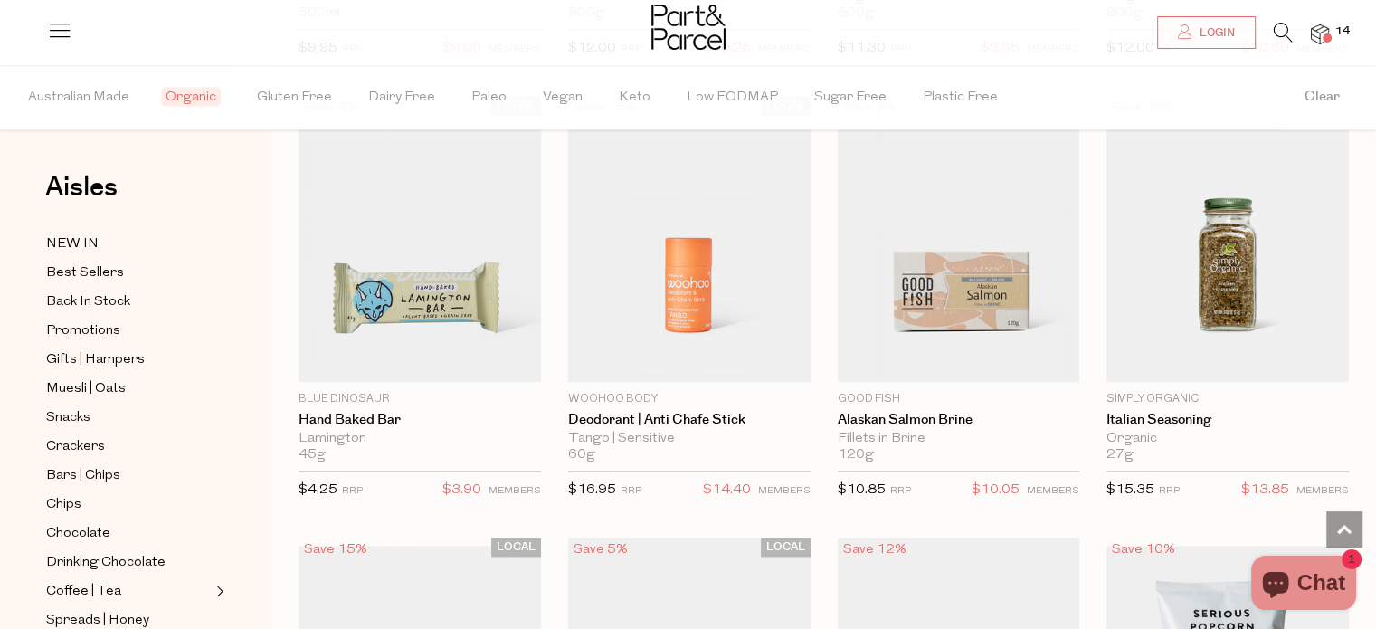
scroll to position [9556, 0]
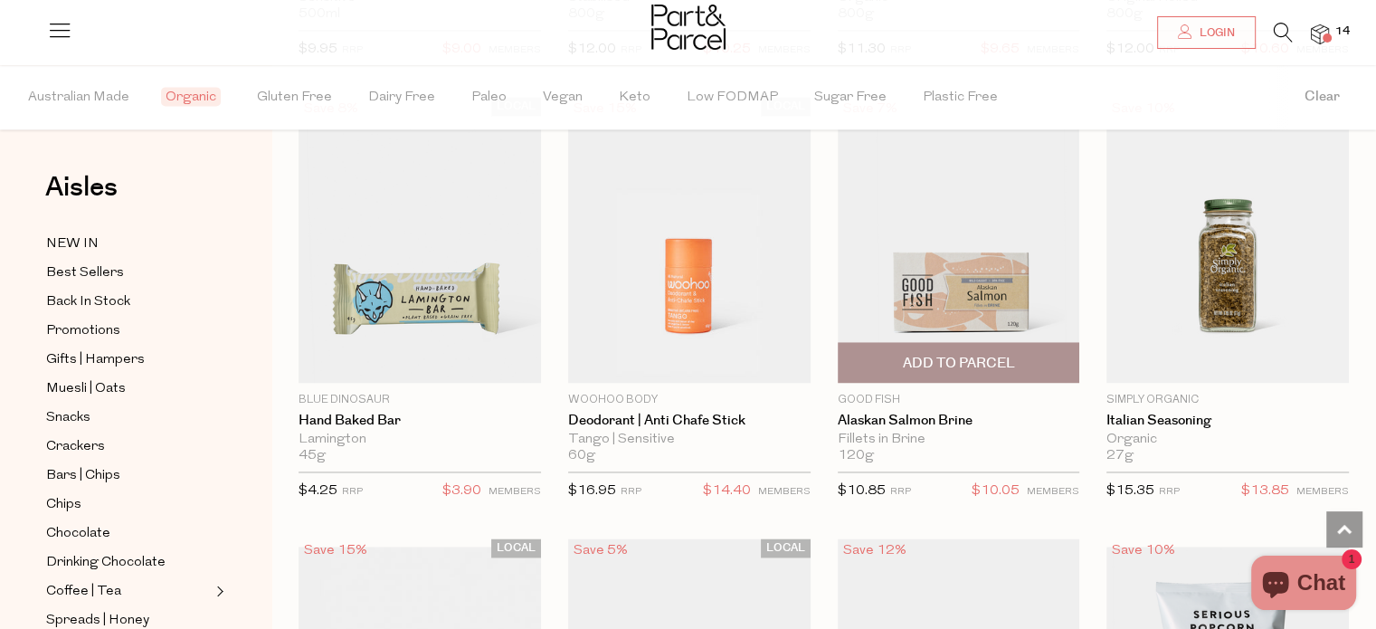
click at [962, 354] on span "Add To Parcel" at bounding box center [958, 363] width 112 height 19
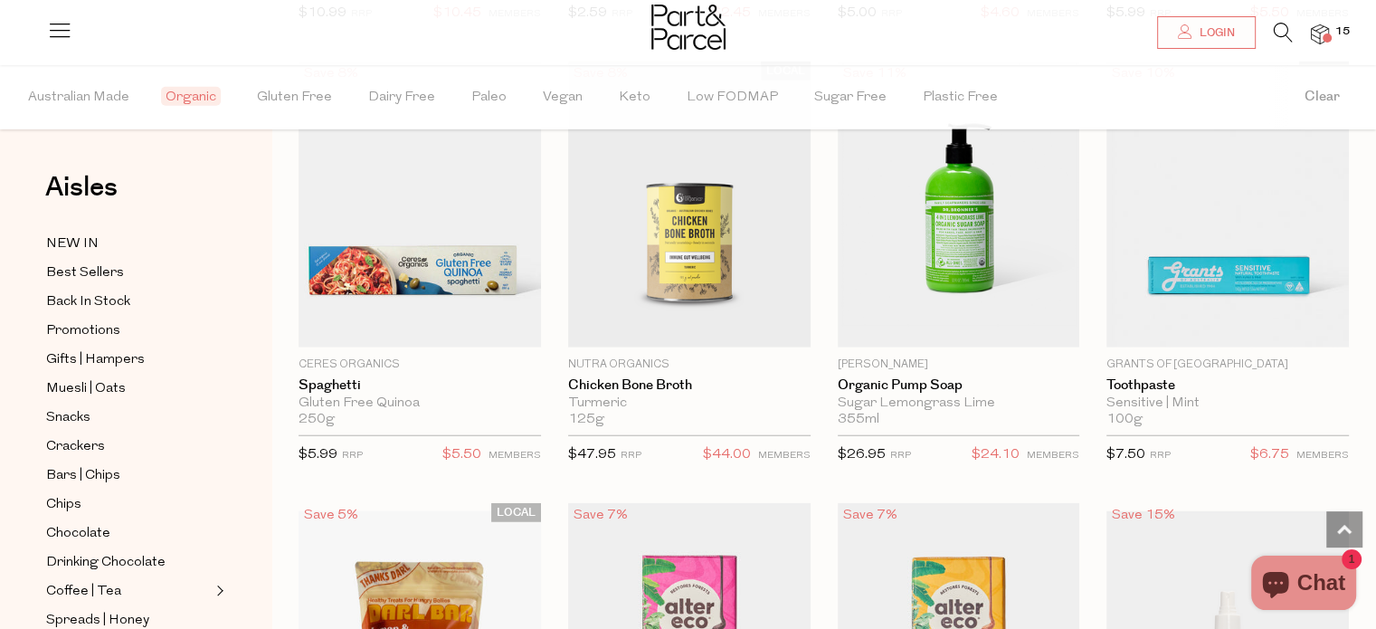
scroll to position [11394, 0]
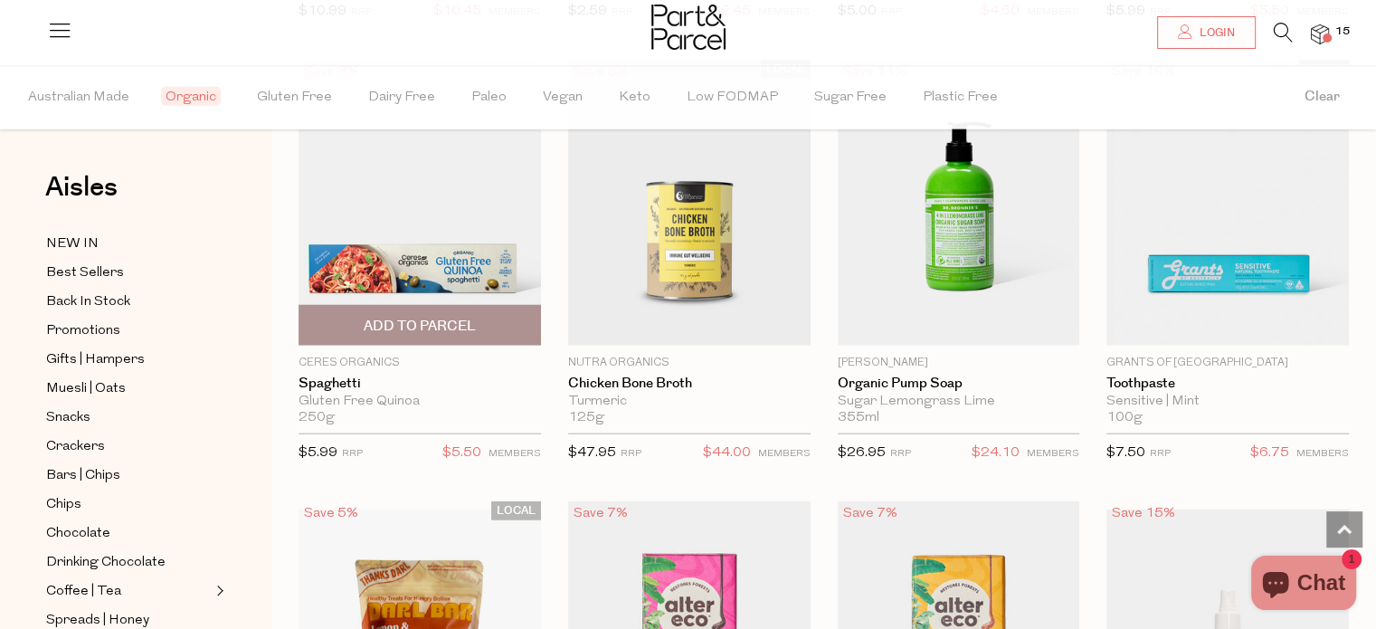
click at [408, 317] on span "Add To Parcel" at bounding box center [420, 326] width 112 height 19
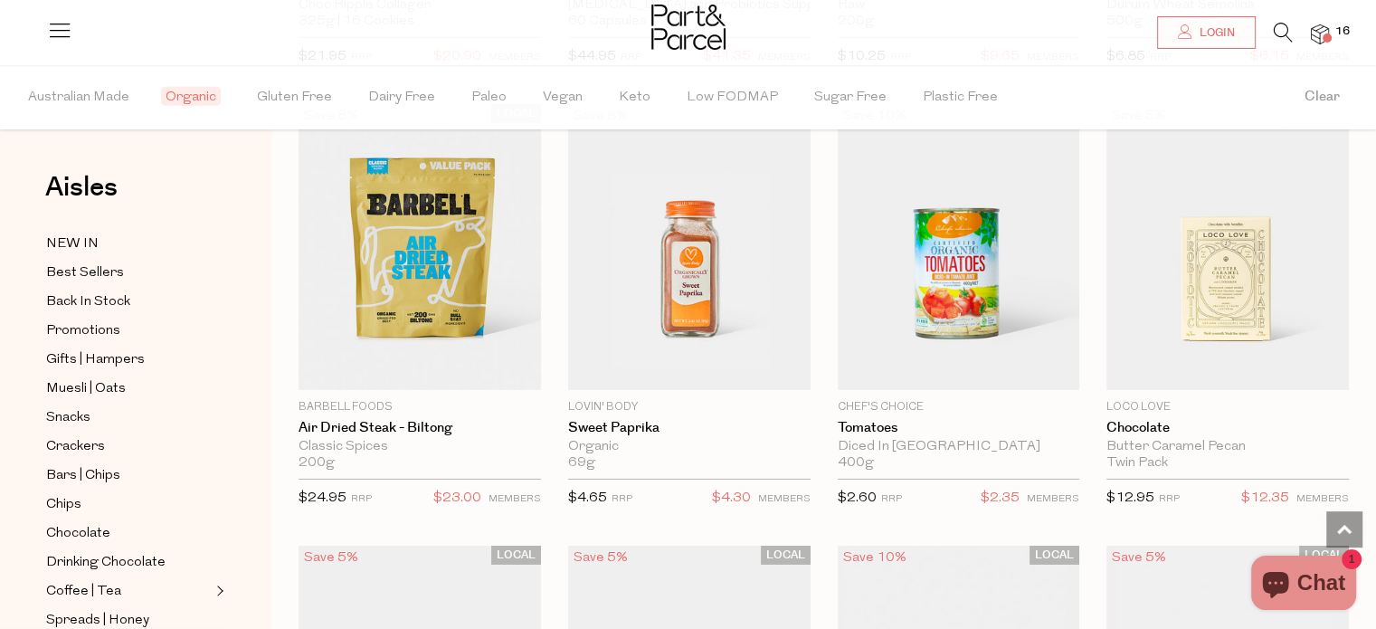
scroll to position [12691, 0]
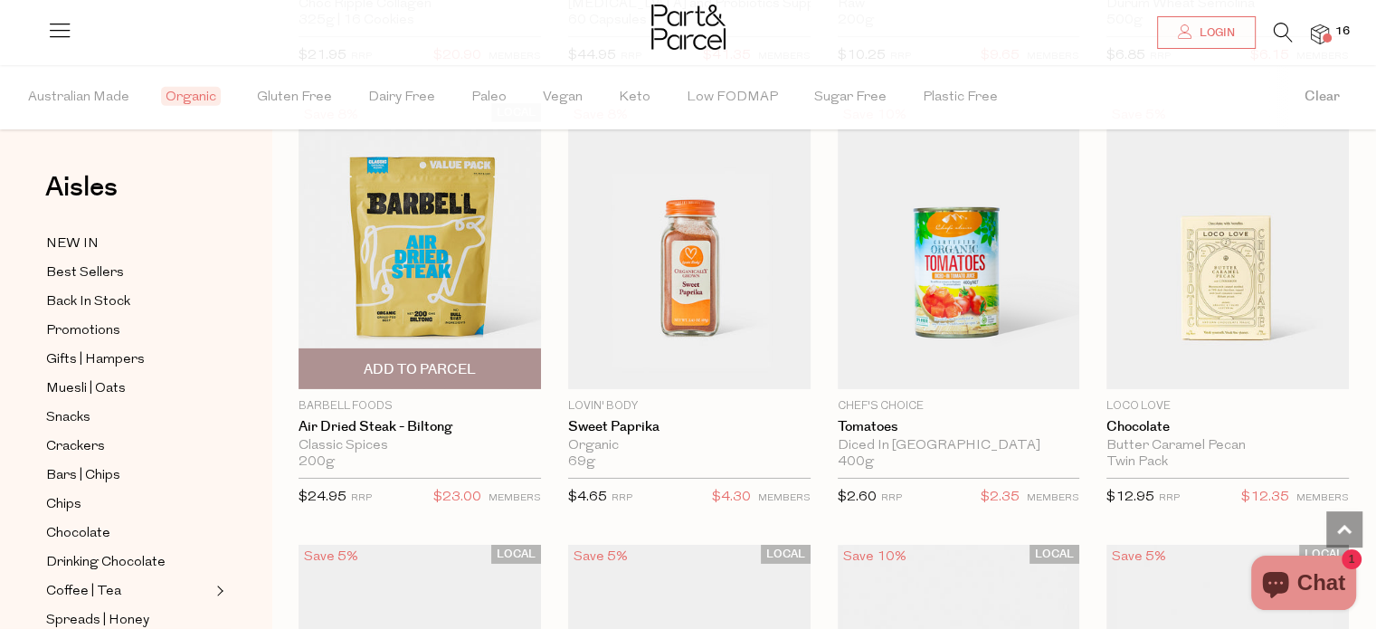
click at [447, 360] on span "Add To Parcel" at bounding box center [420, 369] width 112 height 19
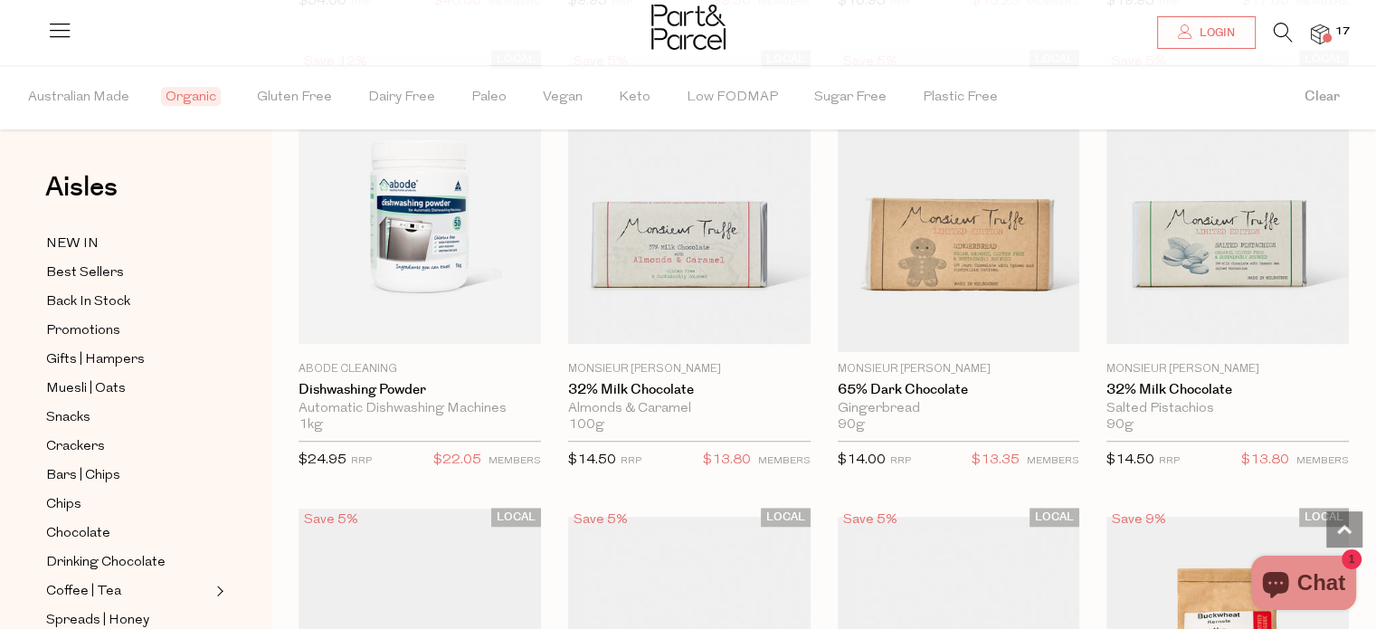
scroll to position [15001, 0]
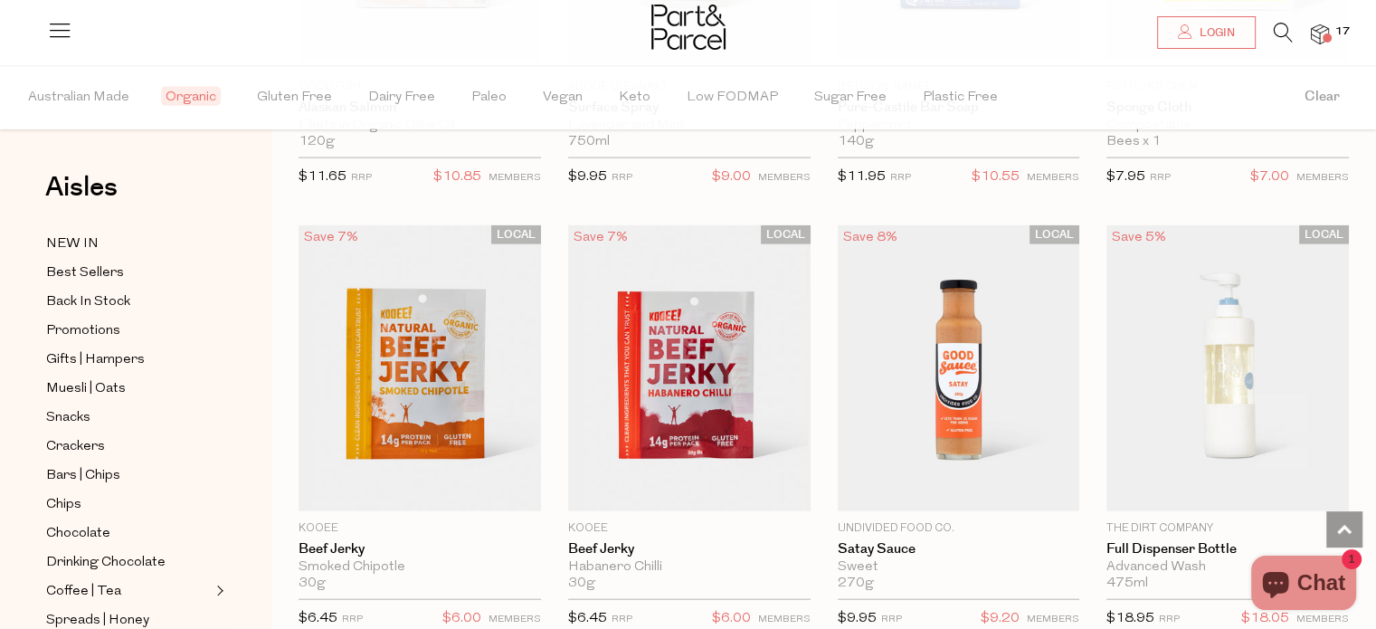
scroll to position [17941, 0]
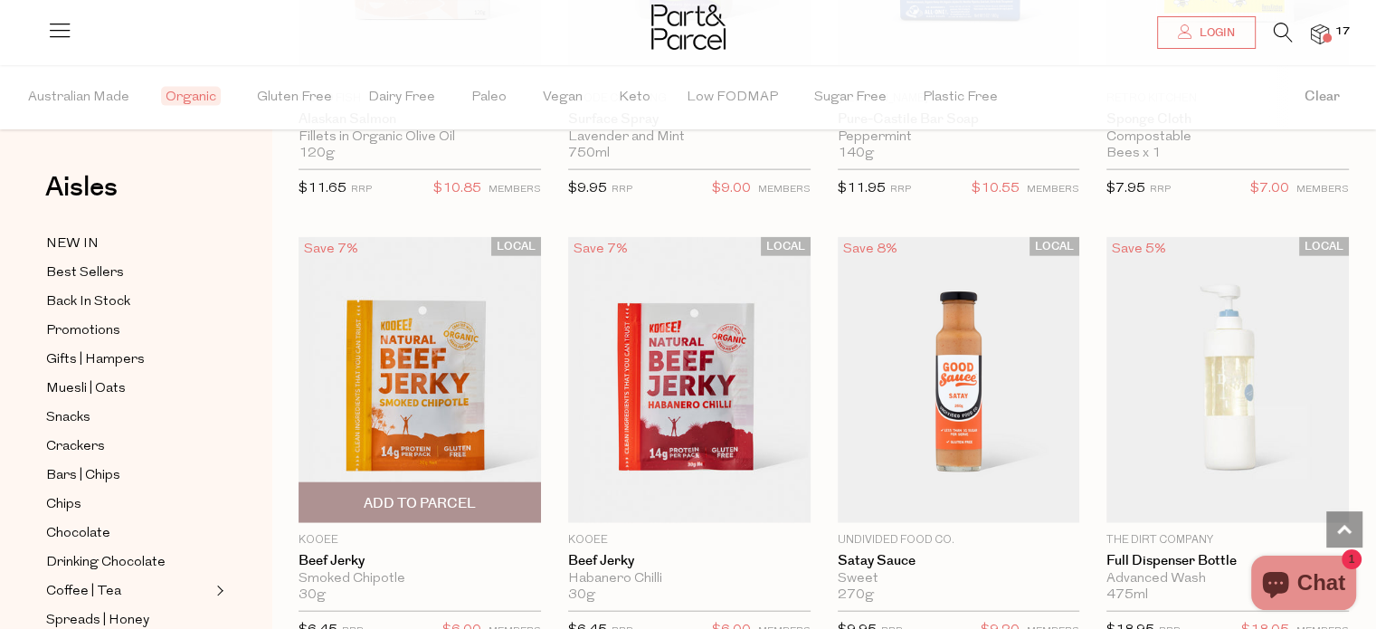
click at [417, 494] on span "Add To Parcel" at bounding box center [420, 503] width 112 height 19
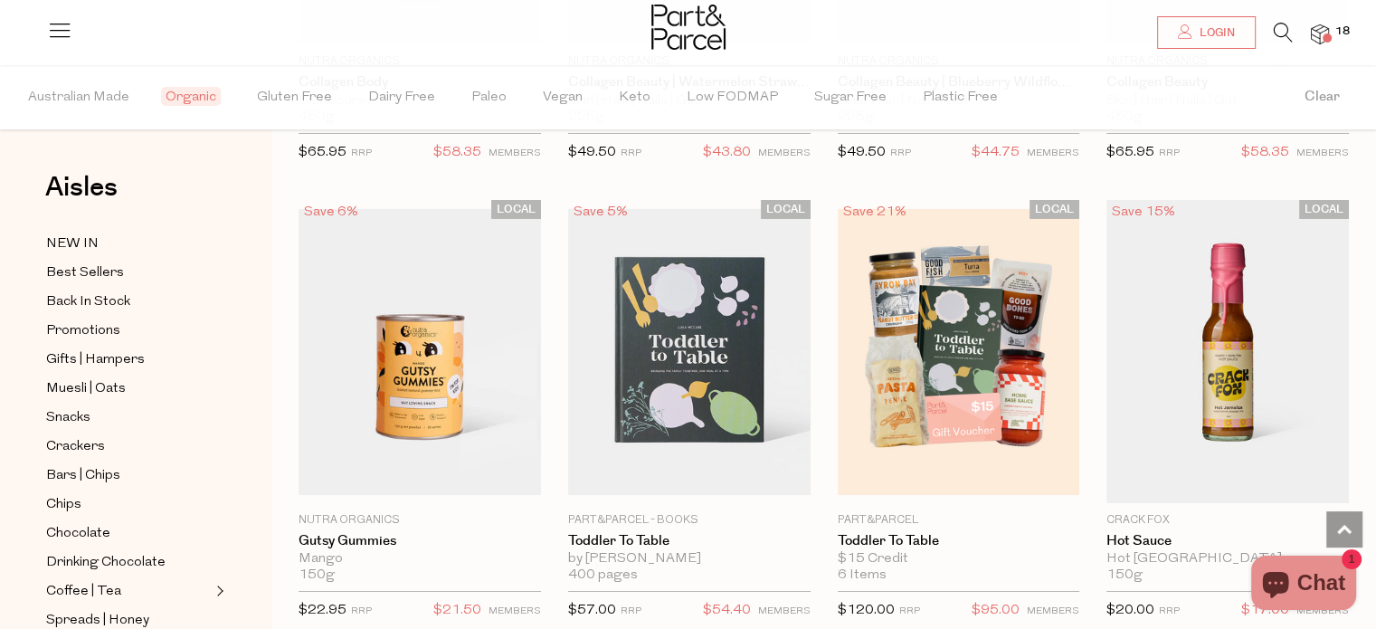
scroll to position [20243, 0]
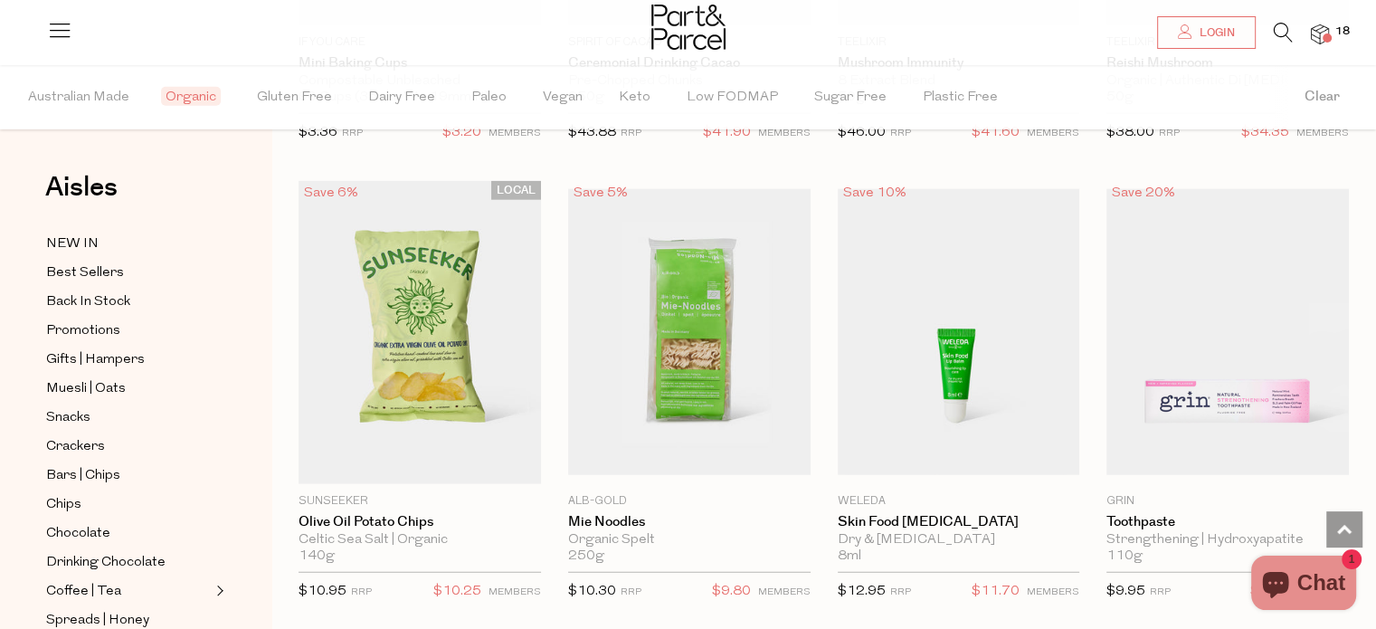
scroll to position [25113, 0]
click at [1092, 404] on div "Save 20% 1 Add To Parcel Grin Toothpaste Strengthening | Hydroxyapatite 110g On…" at bounding box center [1214, 396] width 270 height 432
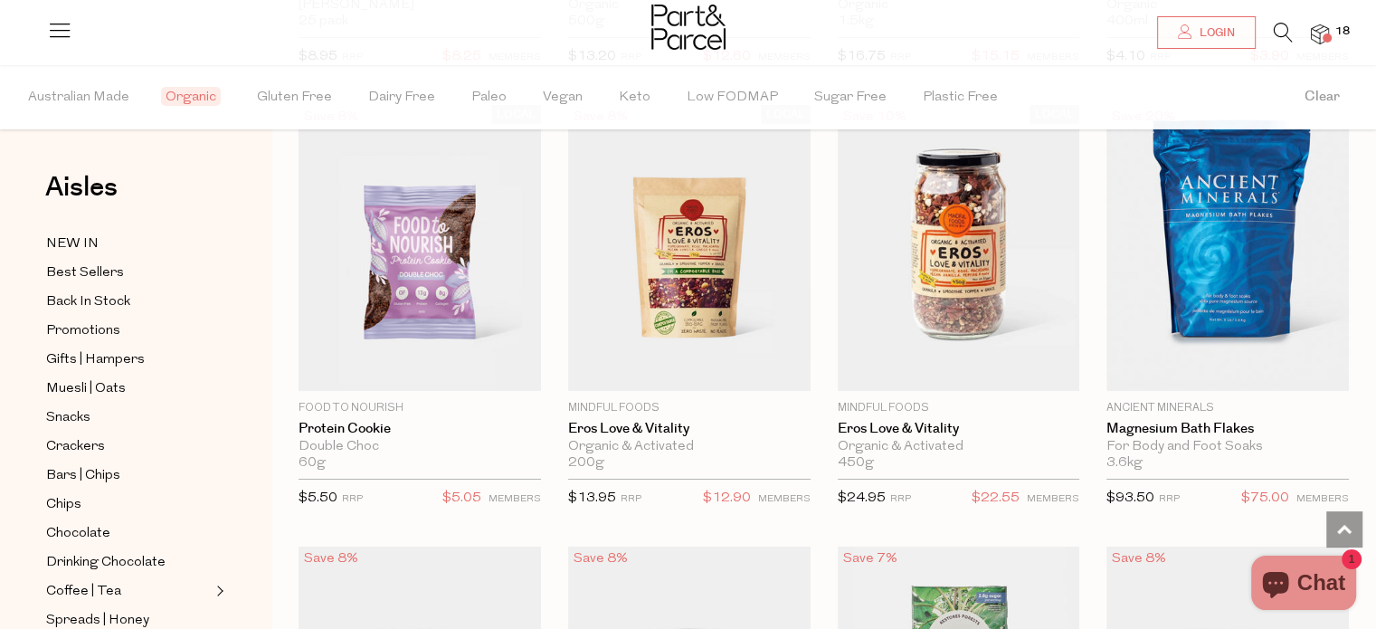
scroll to position [26976, 0]
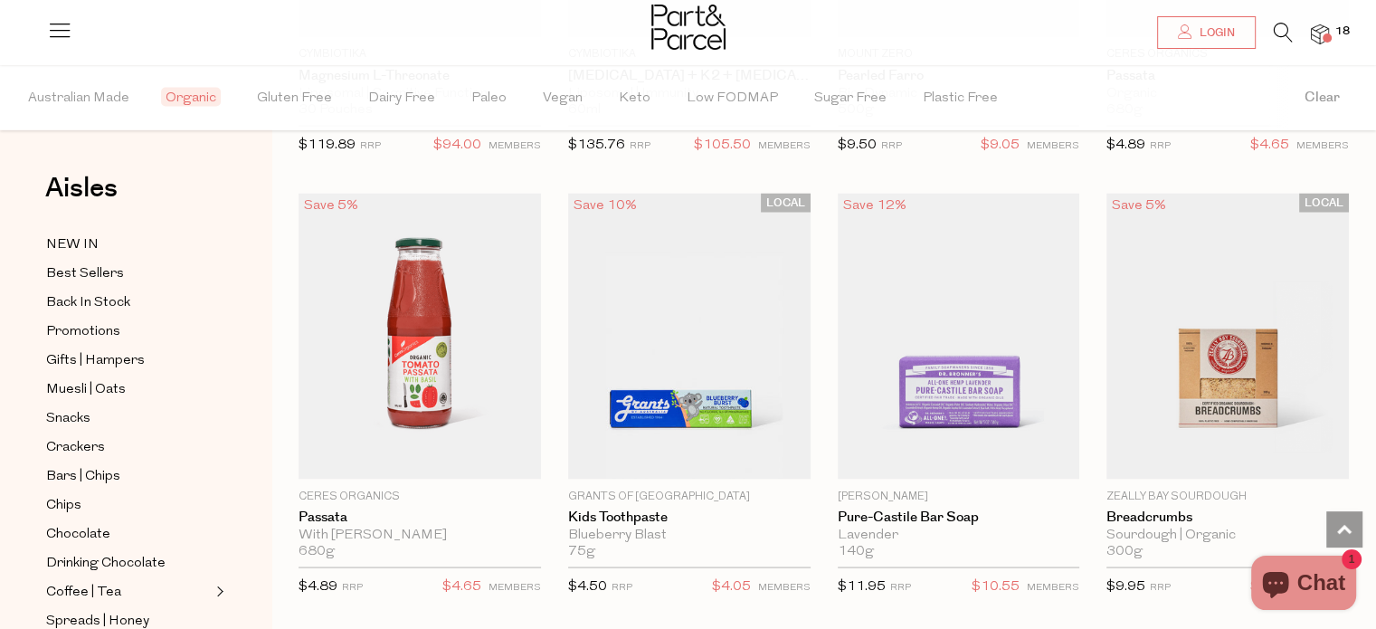
scroll to position [30899, 0]
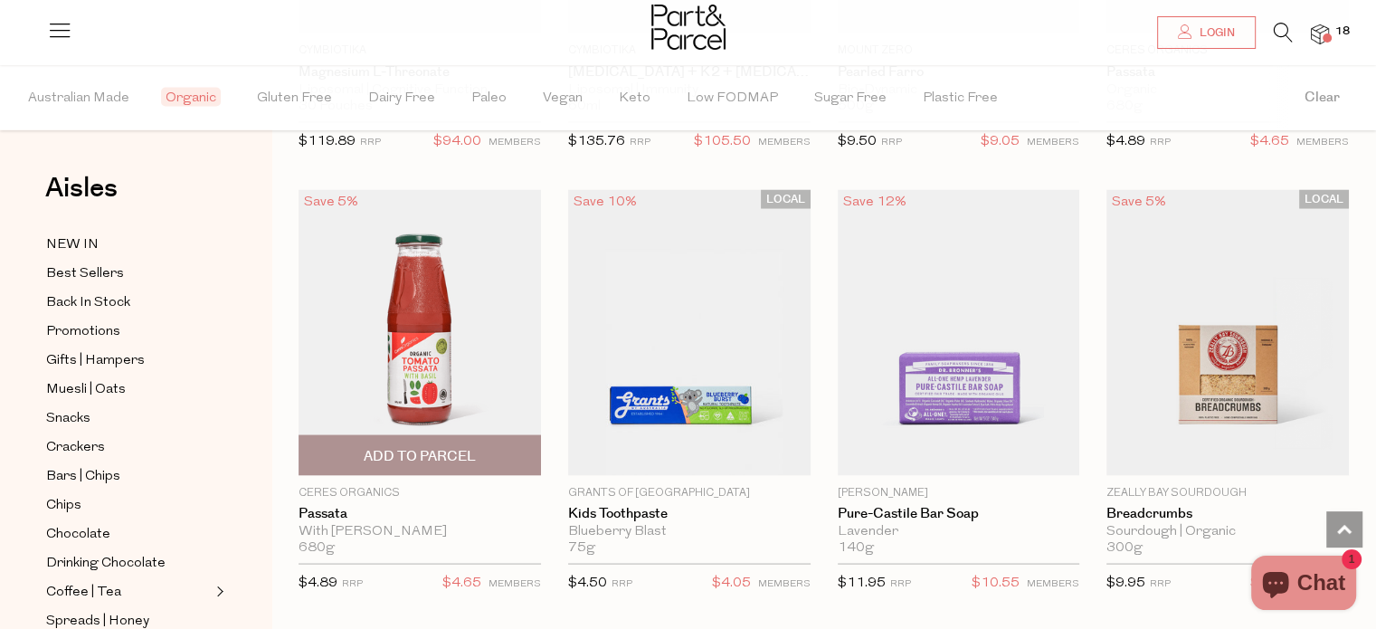
click at [461, 446] on span "Add To Parcel" at bounding box center [420, 455] width 112 height 19
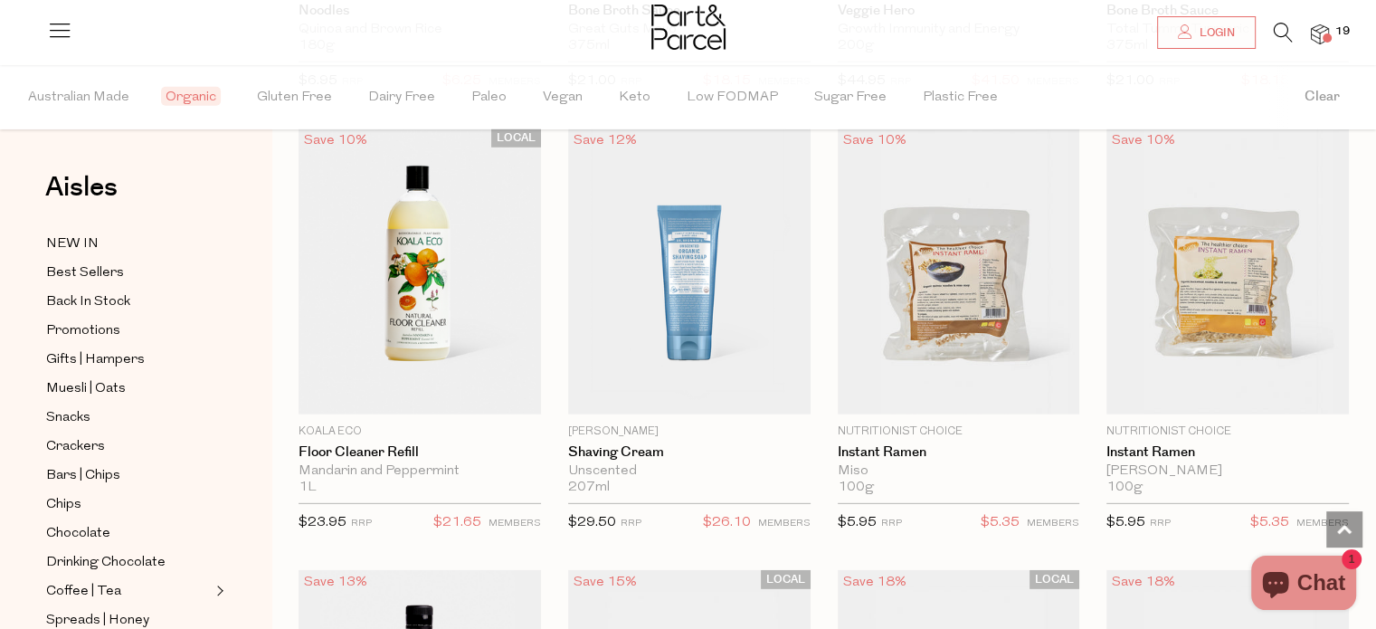
scroll to position [32731, 0]
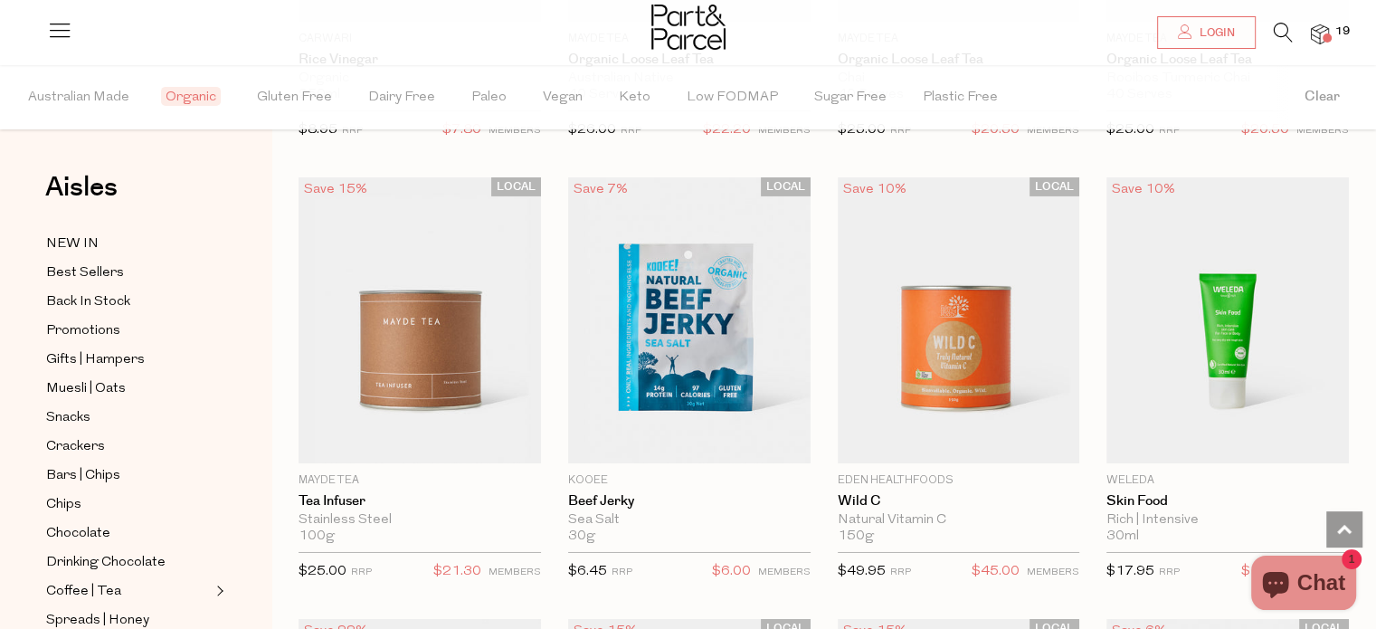
scroll to position [33559, 0]
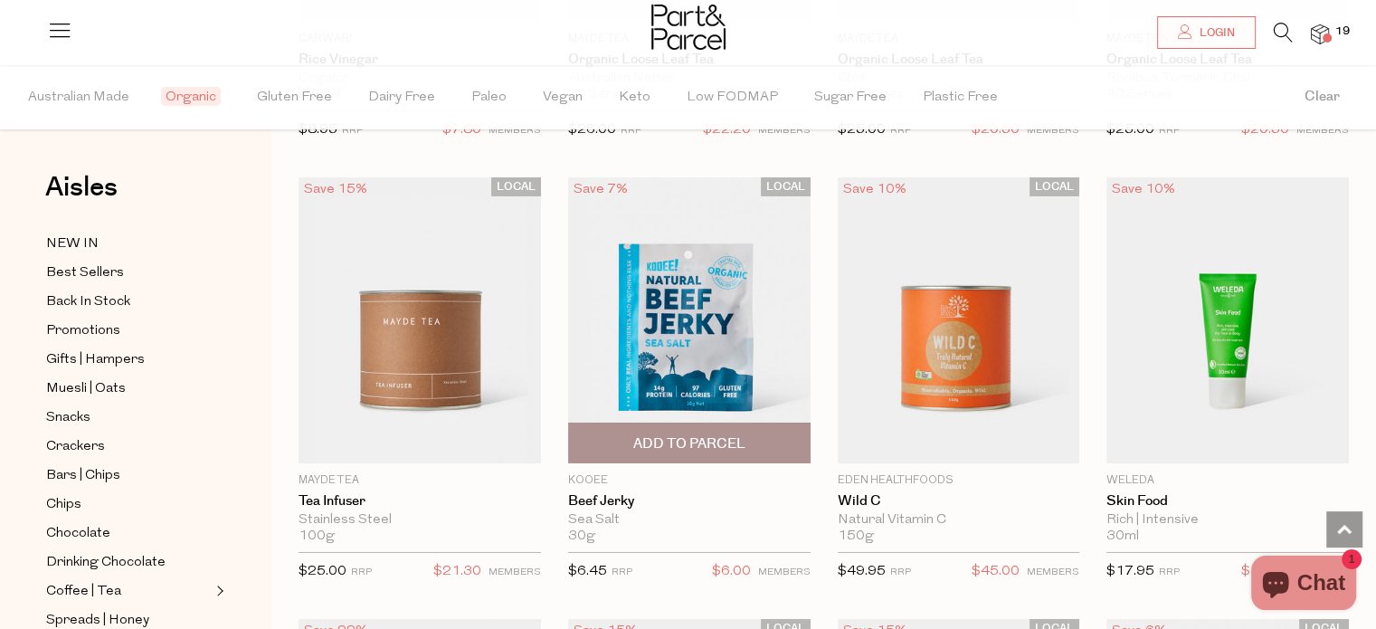
click at [683, 434] on span "Add To Parcel" at bounding box center [689, 443] width 112 height 19
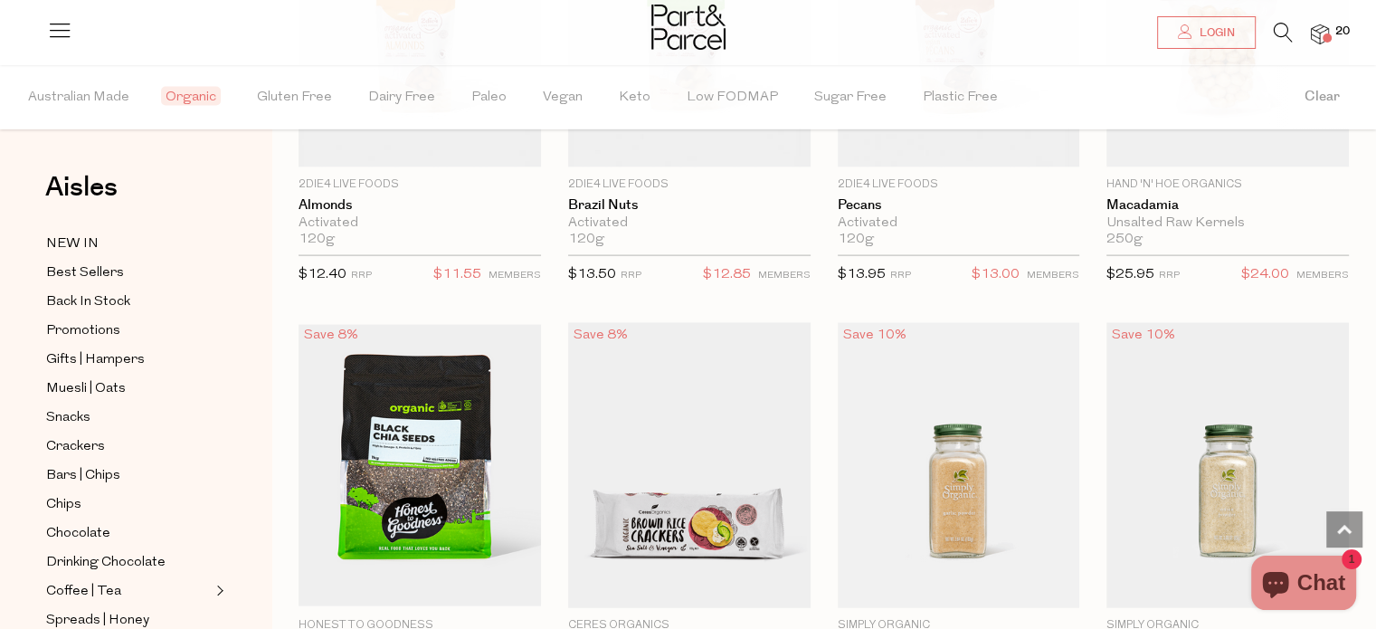
scroll to position [38309, 0]
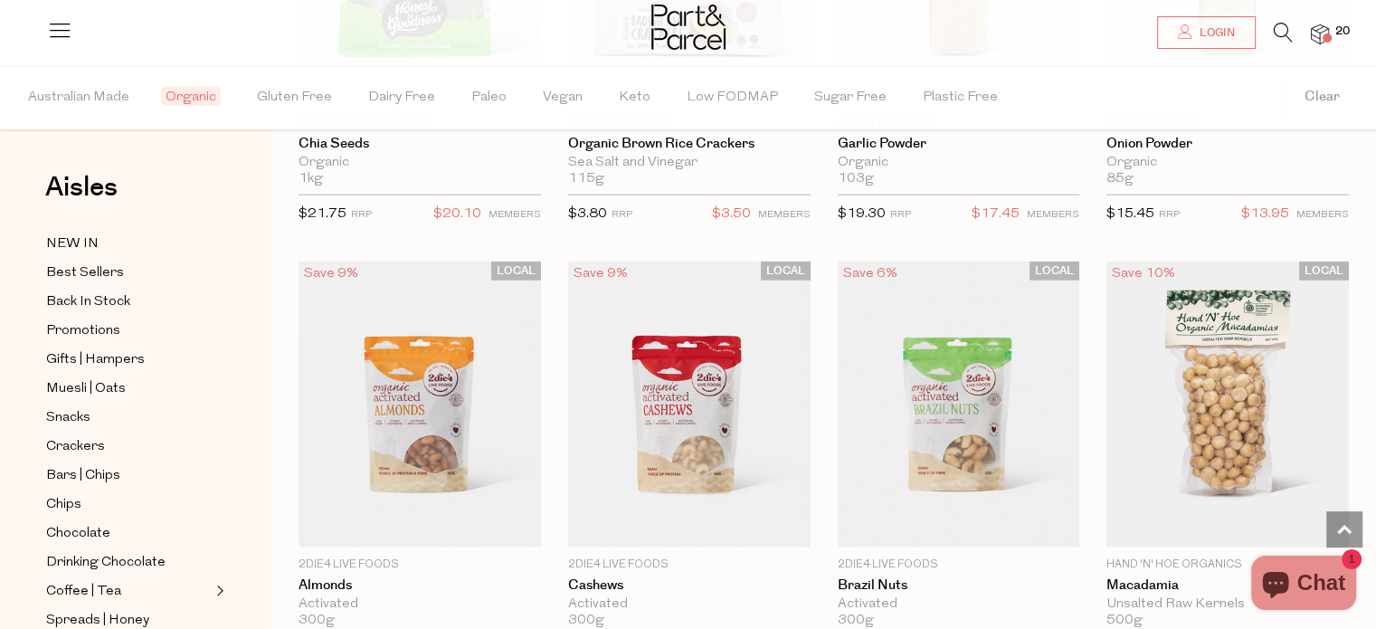
scroll to position [38793, 0]
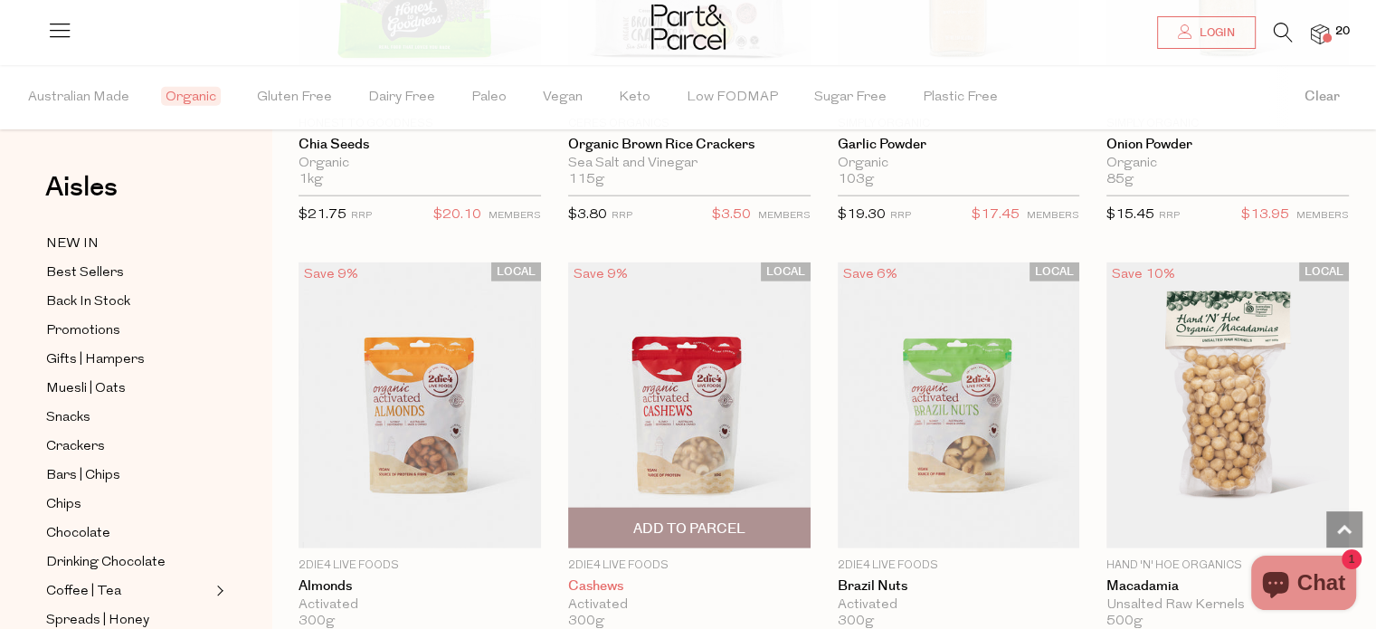
click at [746, 578] on link "Cashews" at bounding box center [689, 586] width 242 height 16
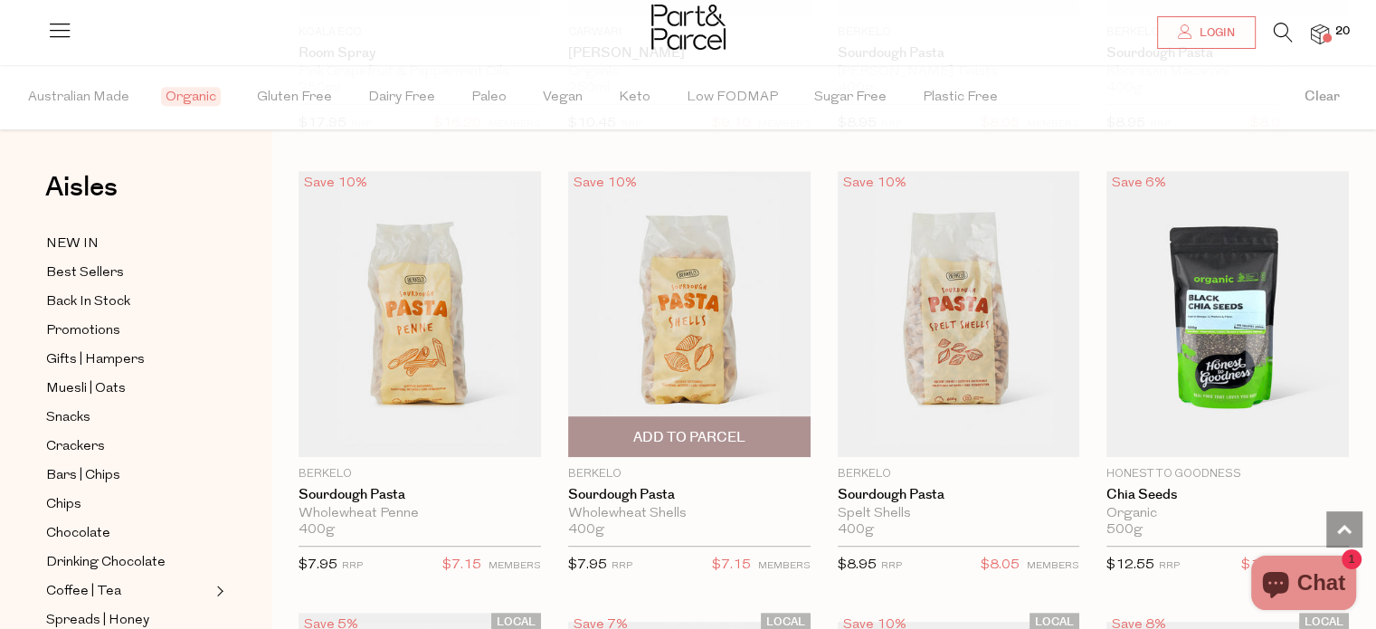
scroll to position [14688, 0]
click at [711, 415] on span "Add To Parcel" at bounding box center [690, 434] width 232 height 39
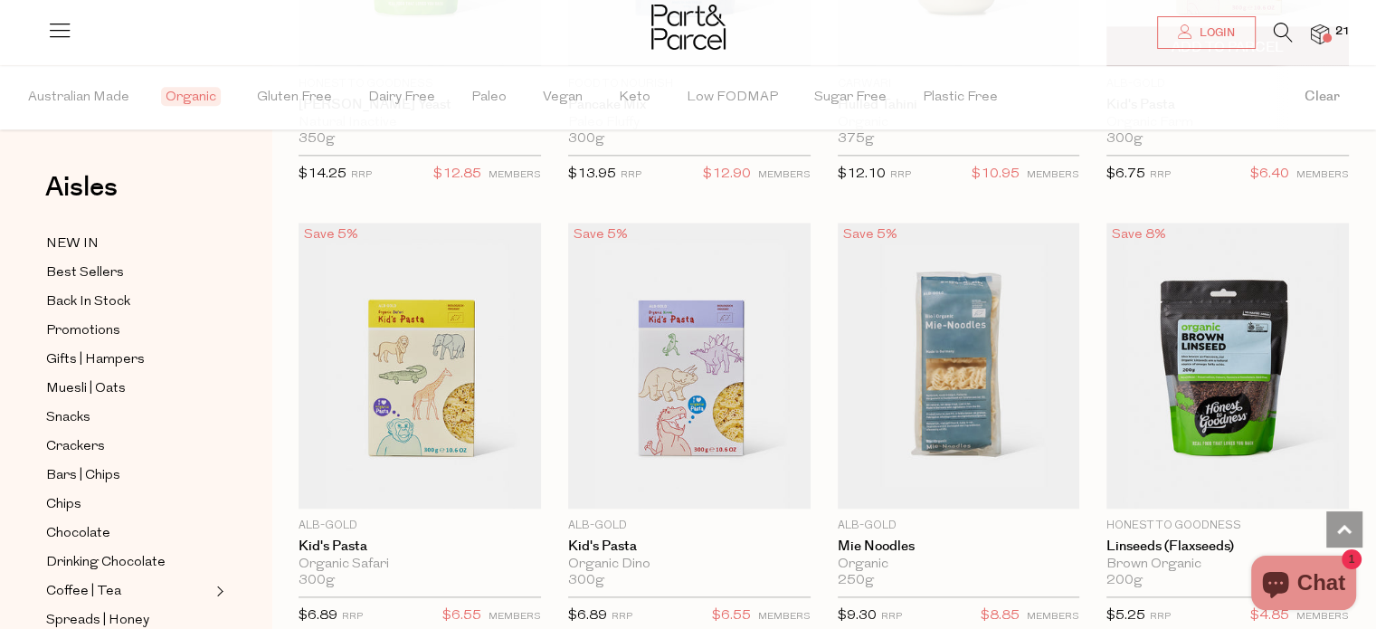
scroll to position [15976, 0]
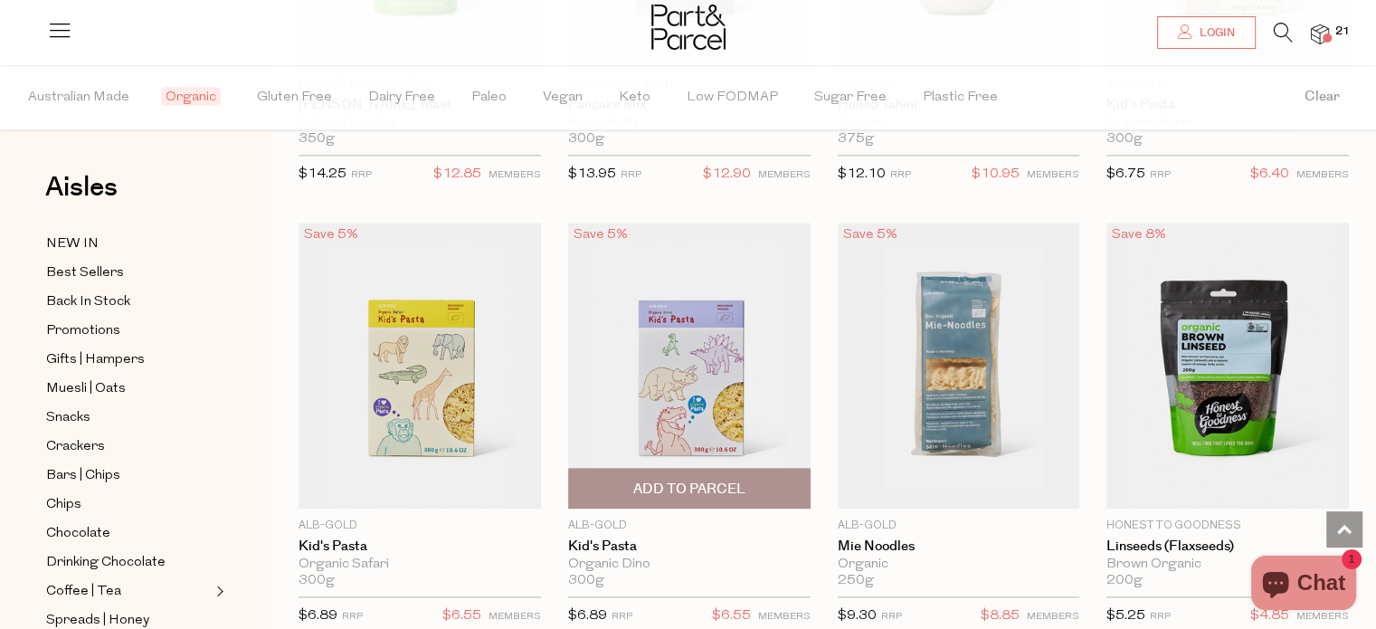
click at [674, 480] on span "Add To Parcel" at bounding box center [689, 489] width 112 height 19
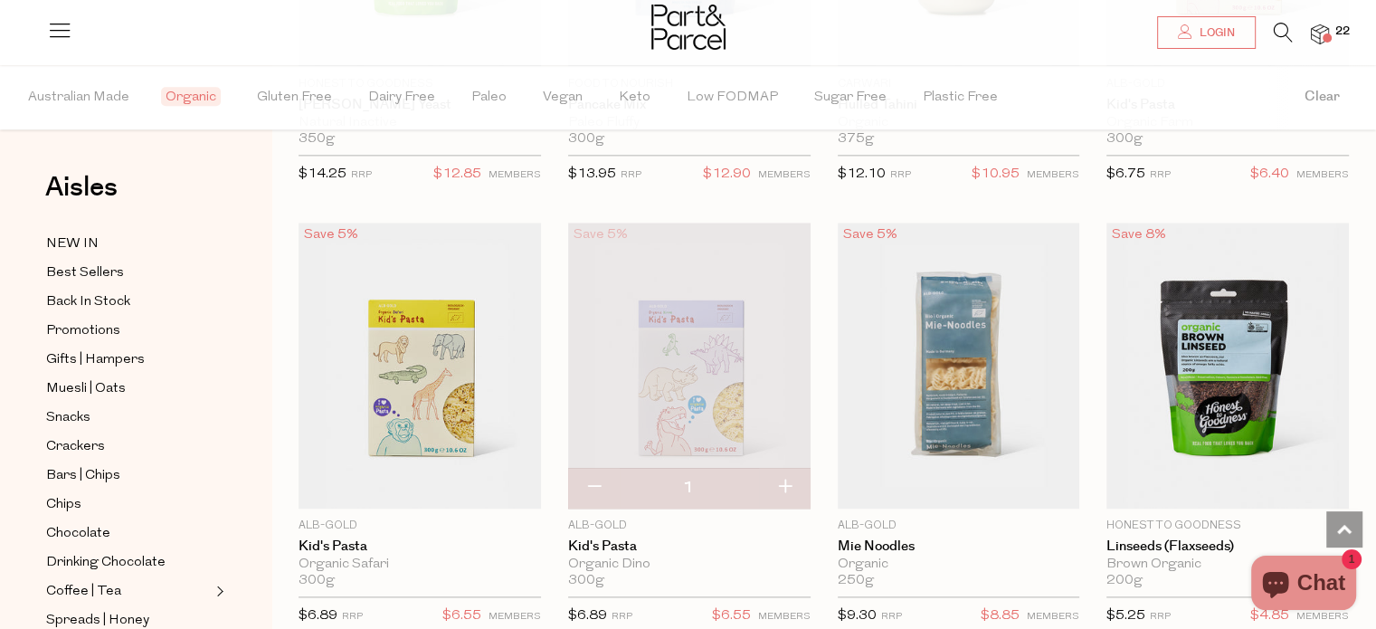
click at [1325, 26] on img at bounding box center [1320, 34] width 18 height 21
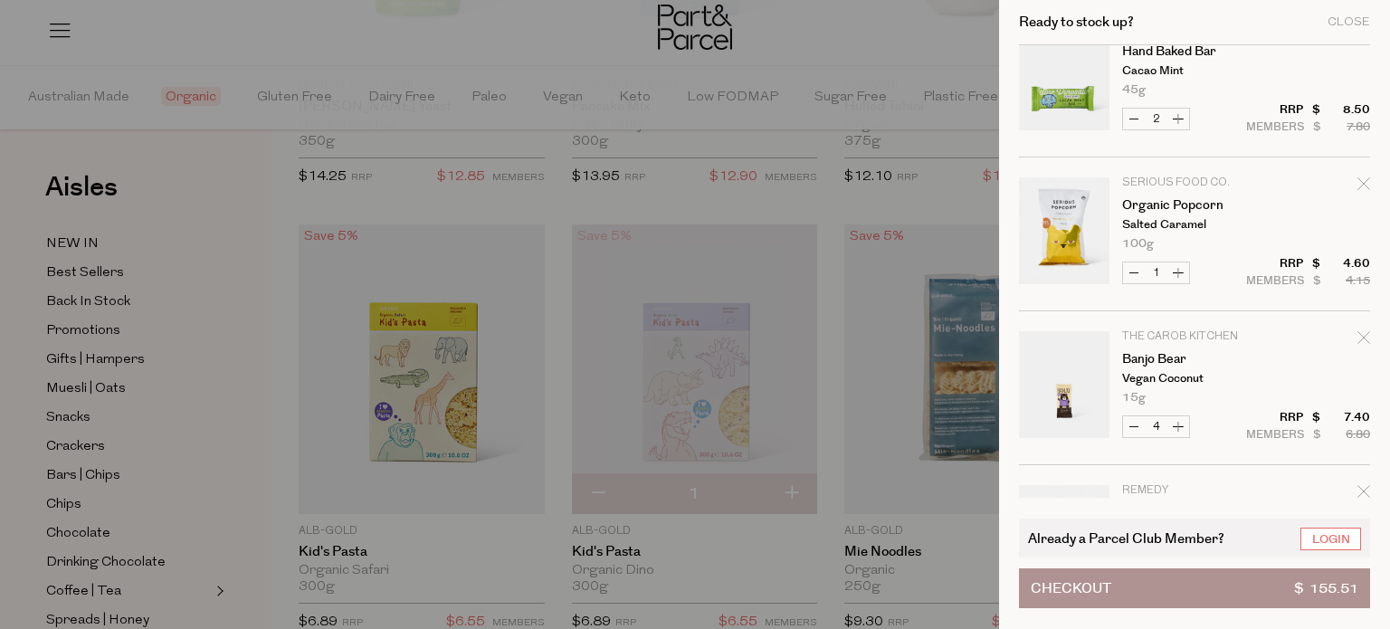
scroll to position [2469, 0]
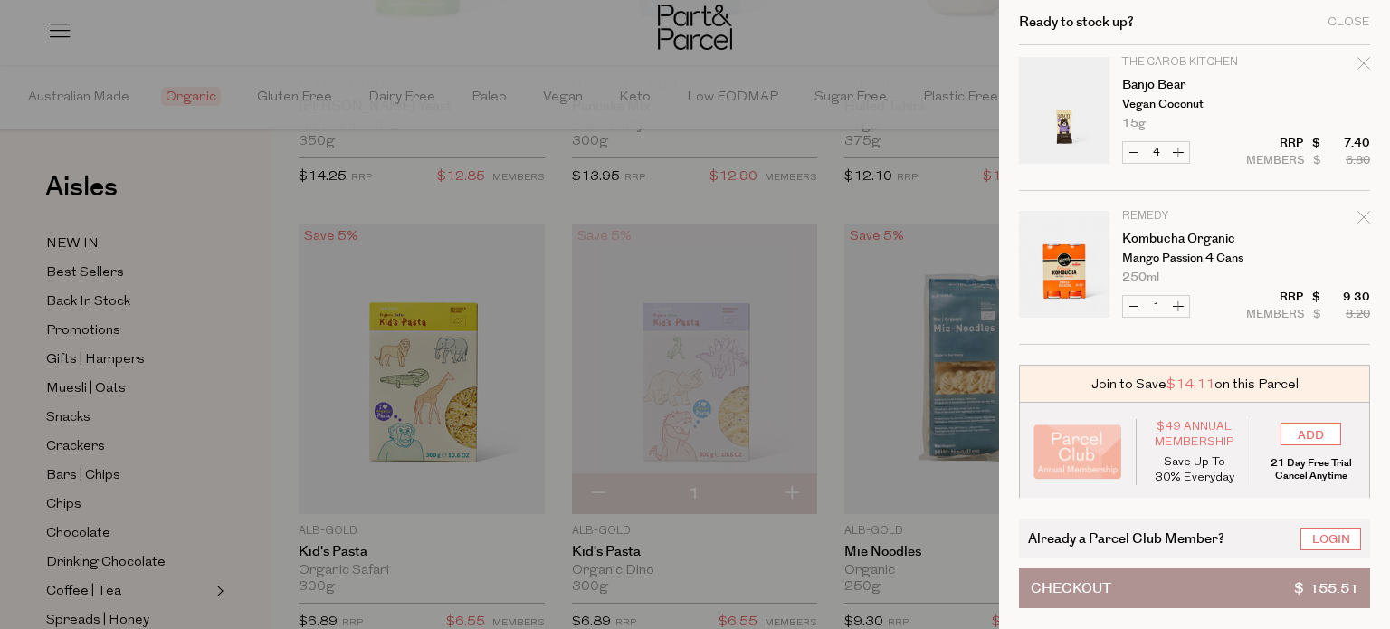
click at [257, 176] on div at bounding box center [695, 314] width 1390 height 629
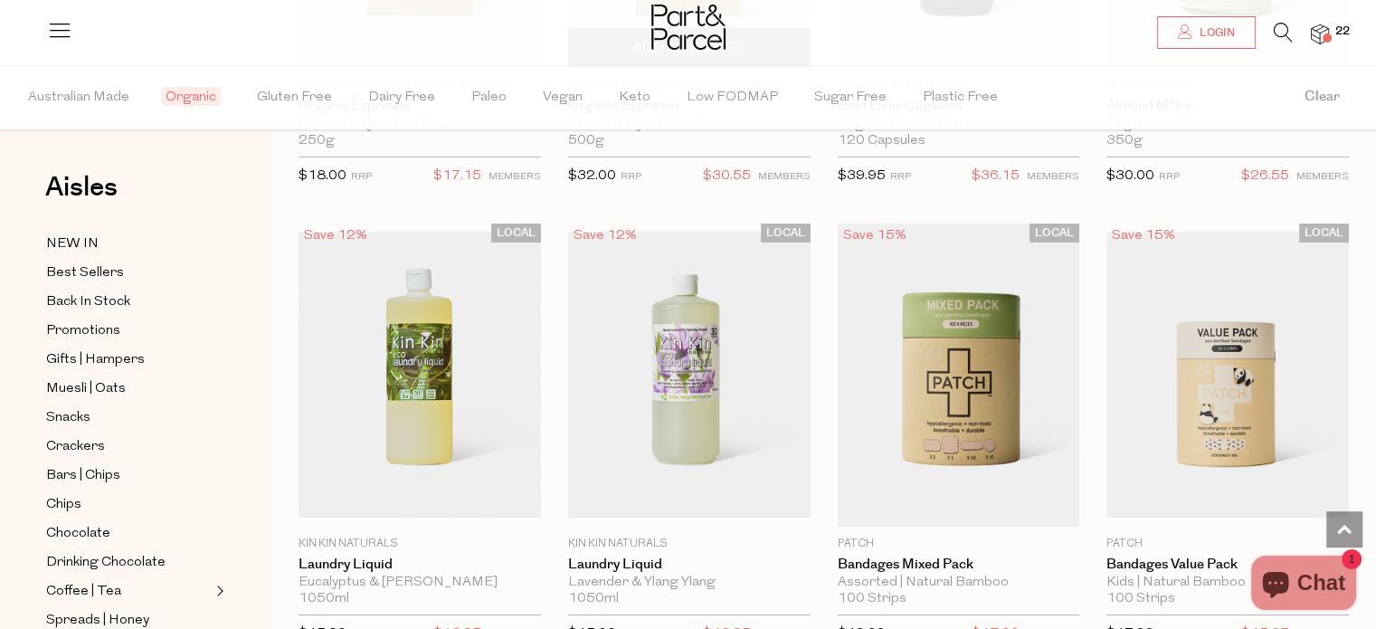
scroll to position [19967, 0]
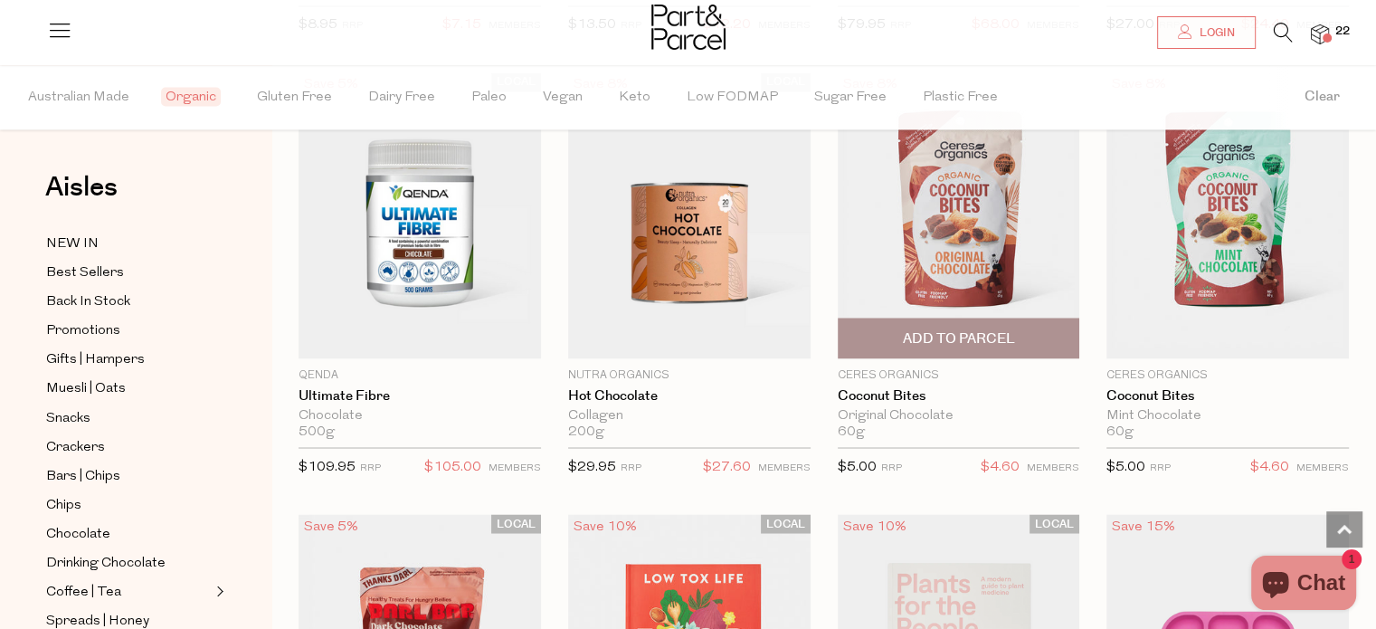
scroll to position [23666, 0]
click at [934, 328] on span "Add To Parcel" at bounding box center [958, 337] width 112 height 19
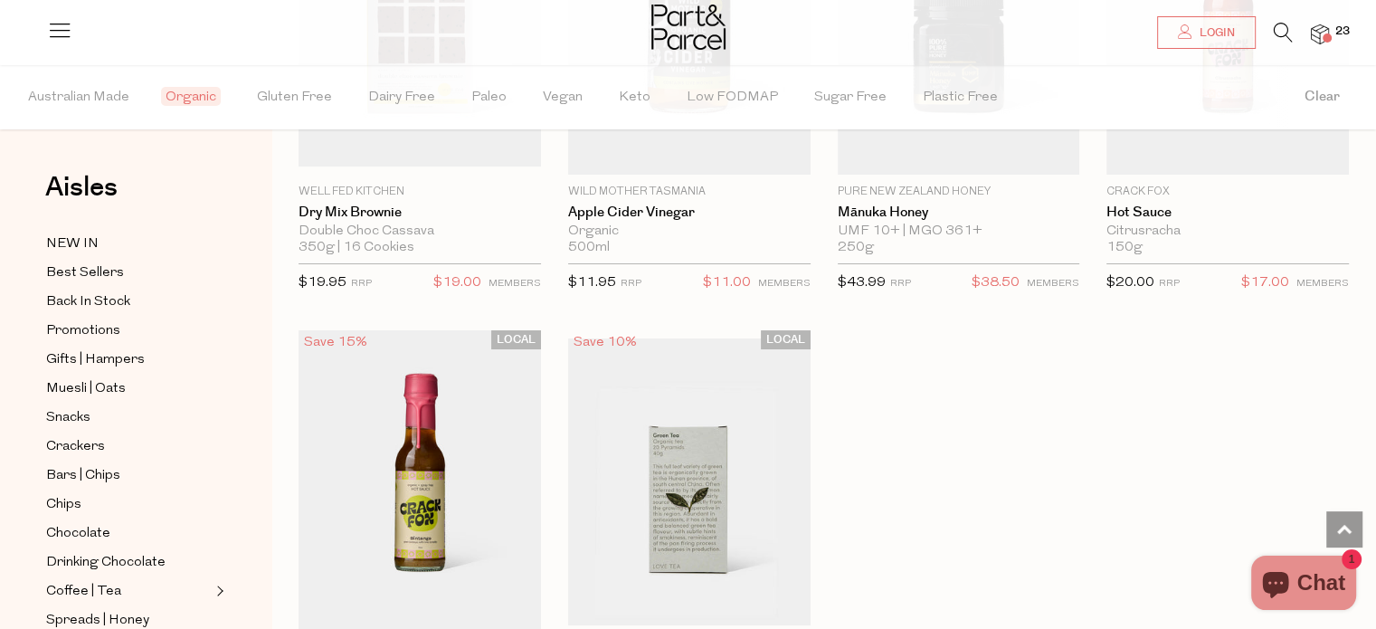
scroll to position [27467, 0]
